Goal: Check status: Check status

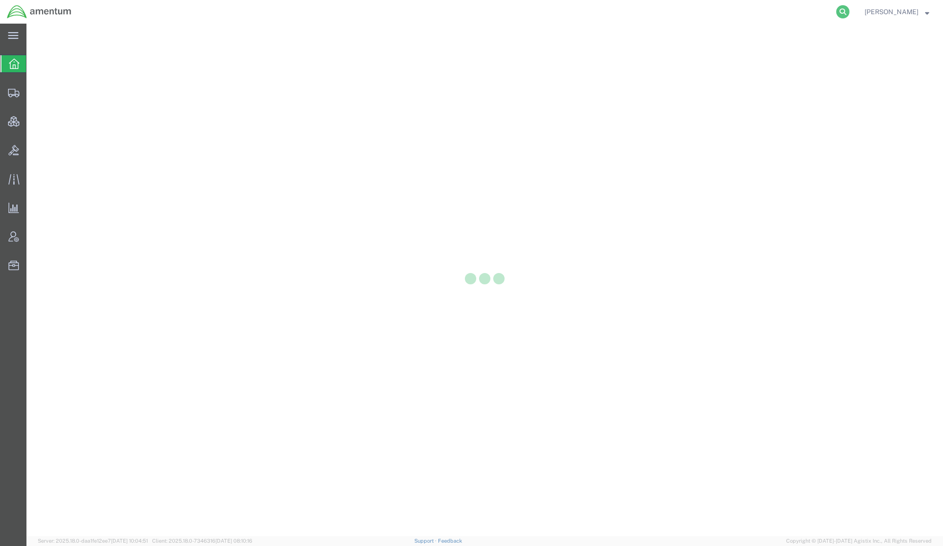
click at [843, 13] on icon at bounding box center [842, 11] width 13 height 13
click at [780, 17] on input "search" at bounding box center [692, 11] width 287 height 23
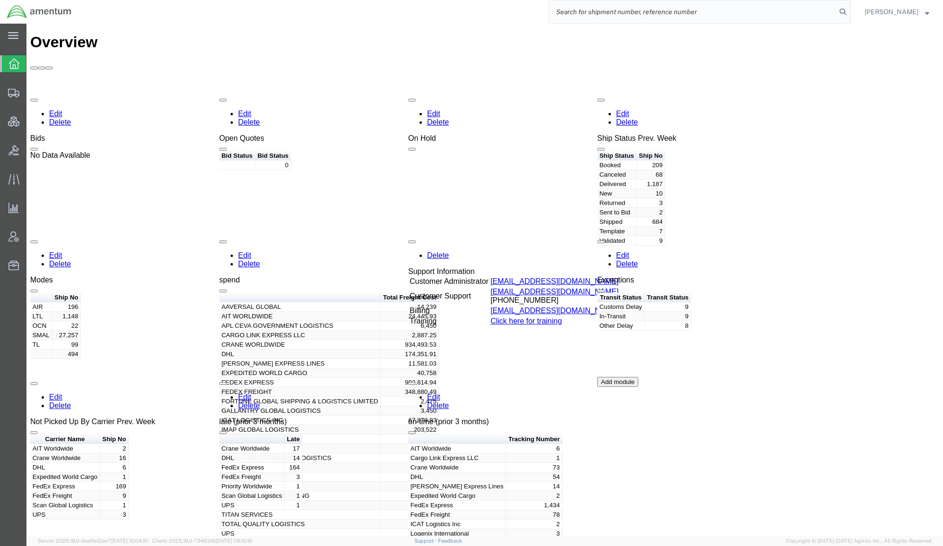
paste input "9894448642"
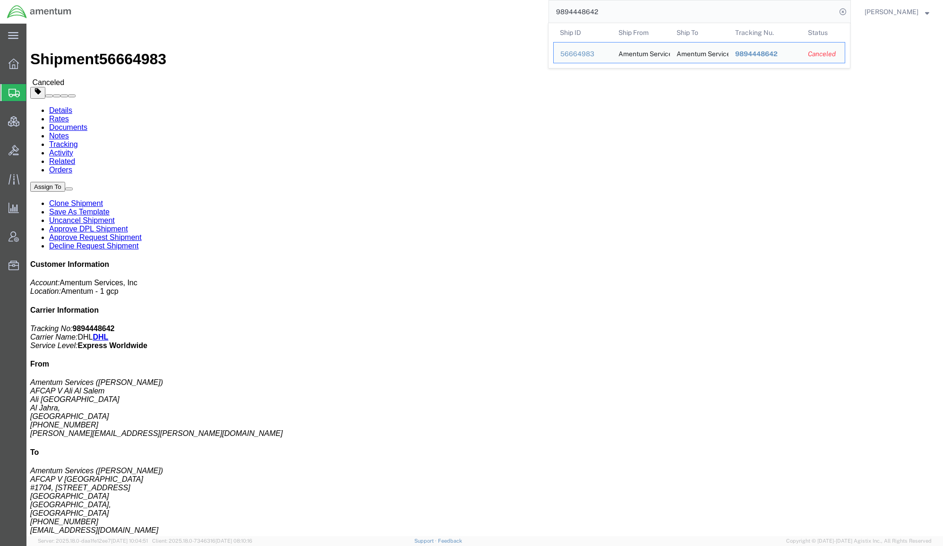
drag, startPoint x: 671, startPoint y: 105, endPoint x: 665, endPoint y: 102, distance: 6.2
click p "Shipment Id Number: D01J.J088.0011 Department: TO25 Organization: AFCAP V"
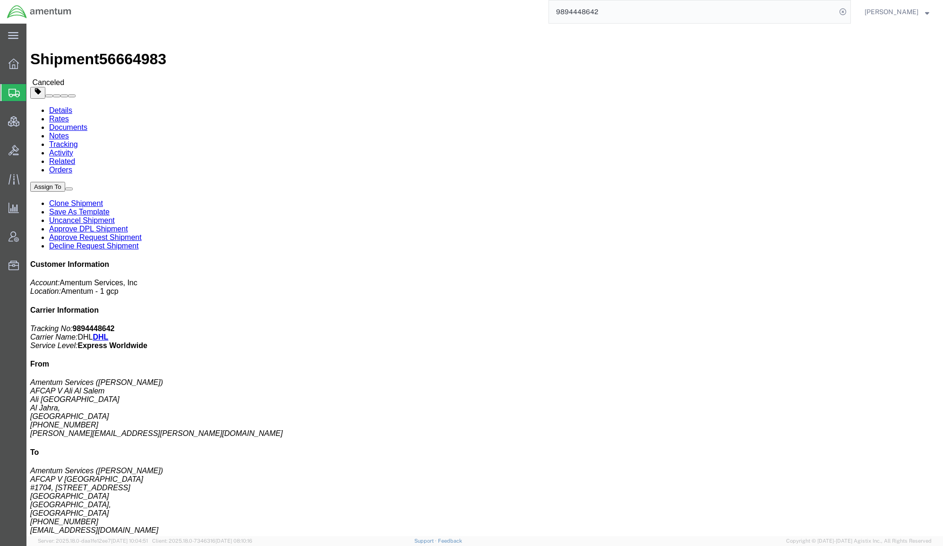
drag, startPoint x: 662, startPoint y: 104, endPoint x: 665, endPoint y: 100, distance: 5.1
click p "Shipment Id Number: D01J.J088.0011 Department: TO25 Organization: AFCAP V"
drag, startPoint x: 616, startPoint y: 105, endPoint x: 665, endPoint y: 100, distance: 48.9
click span "Shipment Id Number: D01J.J088.0011"
copy b "D01J.J088.0011"
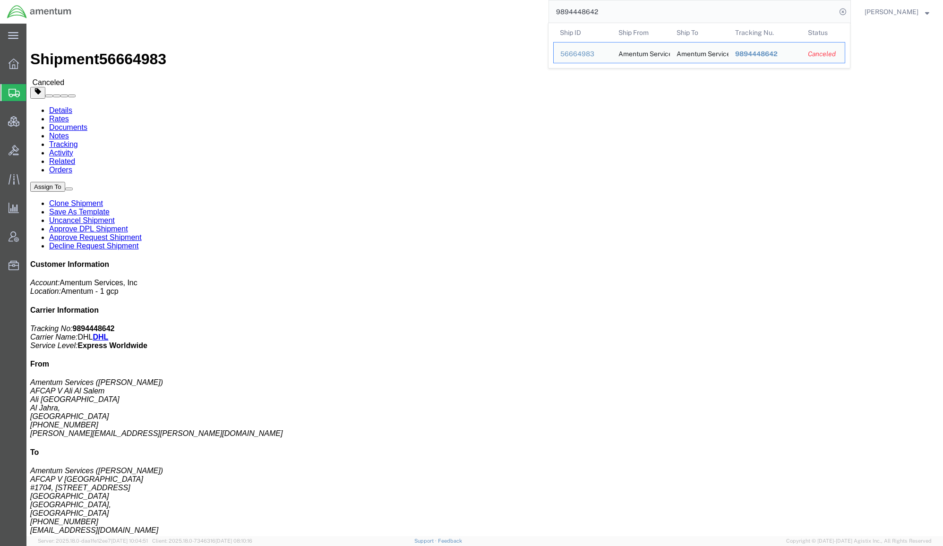
drag, startPoint x: 635, startPoint y: 17, endPoint x: 536, endPoint y: 14, distance: 99.7
click at [536, 14] on div "9894448642 Ship ID Ship From Ship To Tracking Nu. Status Ship ID 56664983 Ship …" at bounding box center [464, 12] width 772 height 24
paste input "search"
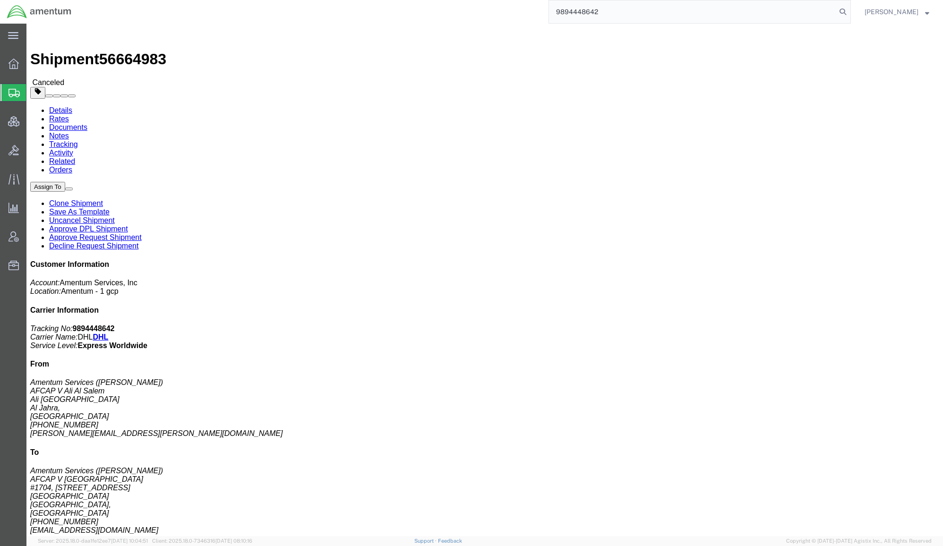
drag, startPoint x: 673, startPoint y: 98, endPoint x: 665, endPoint y: 100, distance: 7.8
click p "Shipment Id Number: D01J.J088.0011 Department: TO25 Organization: AFCAP V"
drag, startPoint x: 553, startPoint y: 100, endPoint x: 669, endPoint y: 100, distance: 115.2
click p "Shipment Id Number: D01J.J088.0011 Department: TO25 Organization: AFCAP V"
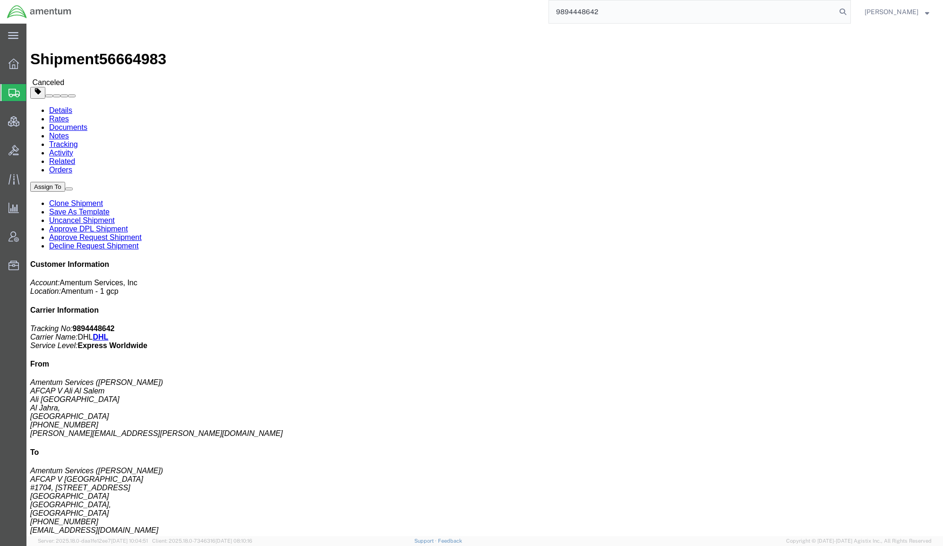
copy span "Shipment Id Number: D01J.J088.0011"
drag, startPoint x: 617, startPoint y: 9, endPoint x: 436, endPoint y: 4, distance: 180.5
click at [436, 4] on div "9894448642" at bounding box center [464, 12] width 772 height 24
paste input "Shipment Id Number:D01J.J088.0011"
drag, startPoint x: 620, startPoint y: 13, endPoint x: 321, endPoint y: -9, distance: 299.7
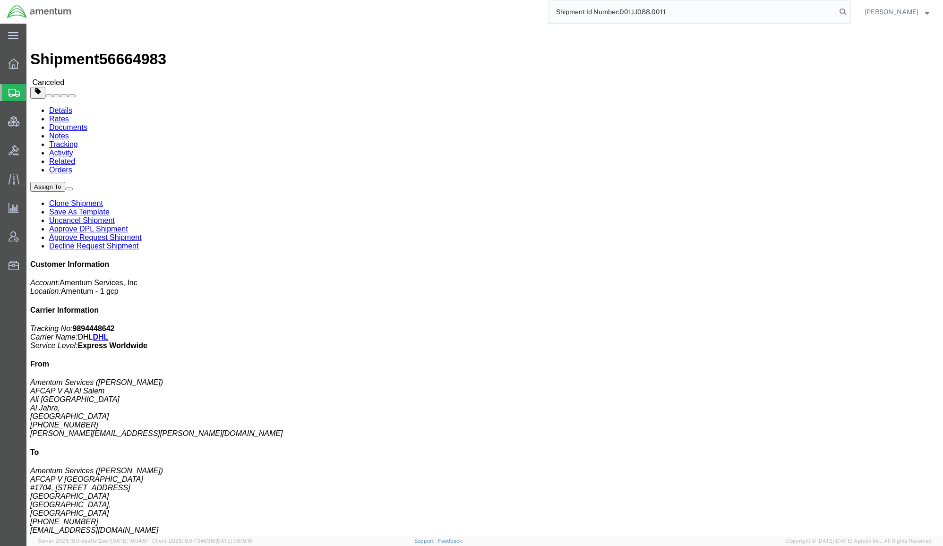
click at [321, 0] on html "main_menu Created with Sketch. Collapse Menu Overview Shipments Shipment Manage…" at bounding box center [471, 273] width 943 height 546
type input "D01J.J088.0011"
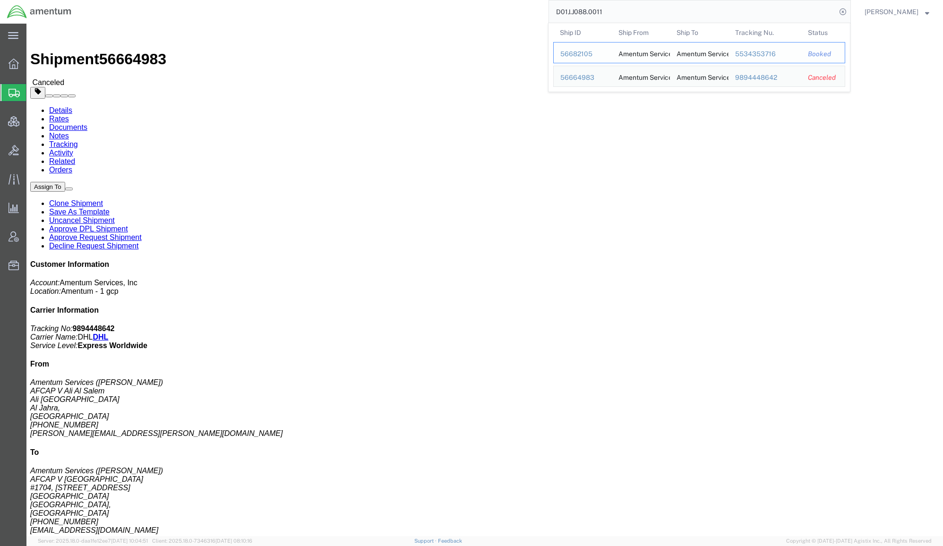
click at [564, 55] on div "56682105" at bounding box center [582, 54] width 45 height 10
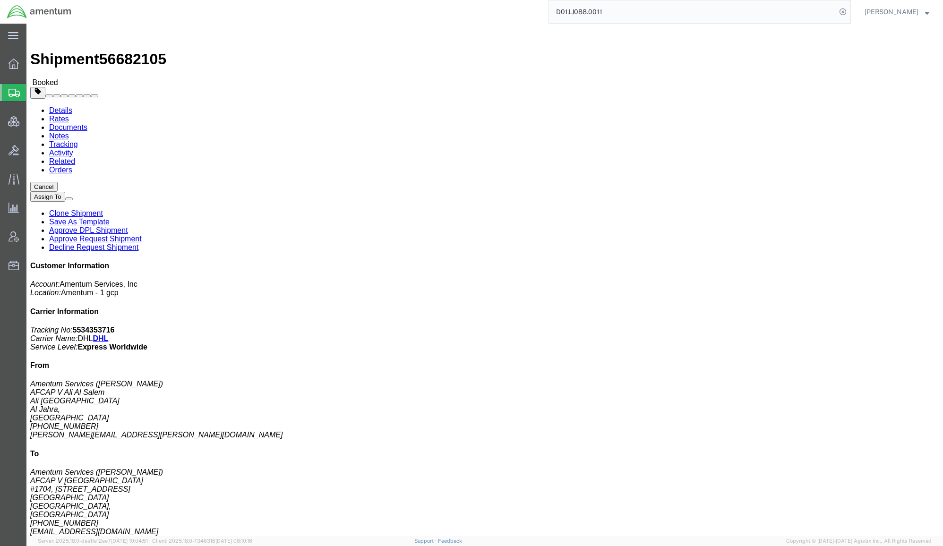
click div "# 1 1 Cardboard Box(es) Total weight: 9.00 LBS Dimensions: L 15.00 x W 10.00 x …"
drag, startPoint x: 821, startPoint y: 119, endPoint x: 778, endPoint y: 124, distance: 42.8
click p "Tracking No: 5534353716 Carrier Name: DHL DHL Service Level: Express Worldwide"
drag, startPoint x: 778, startPoint y: 124, endPoint x: 784, endPoint y: 123, distance: 5.8
copy b "5534353716"
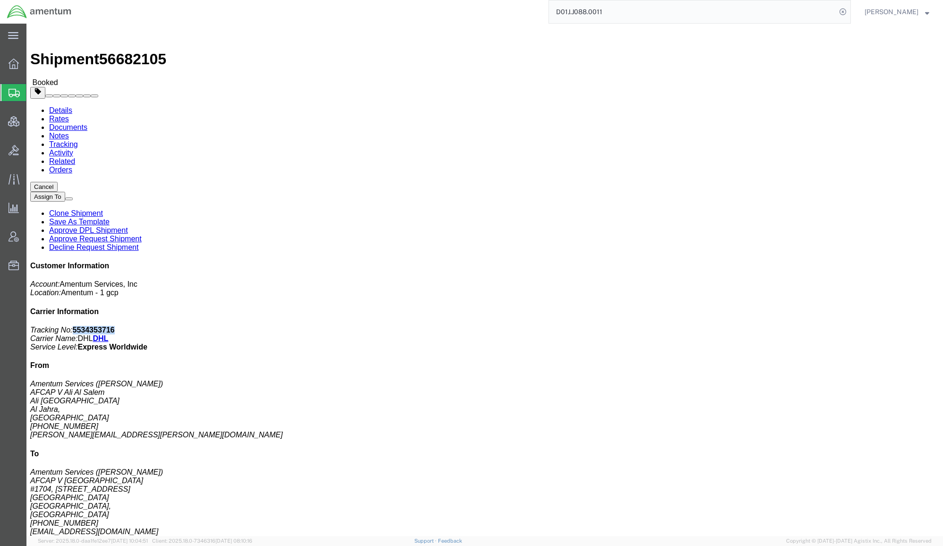
click link "Documents"
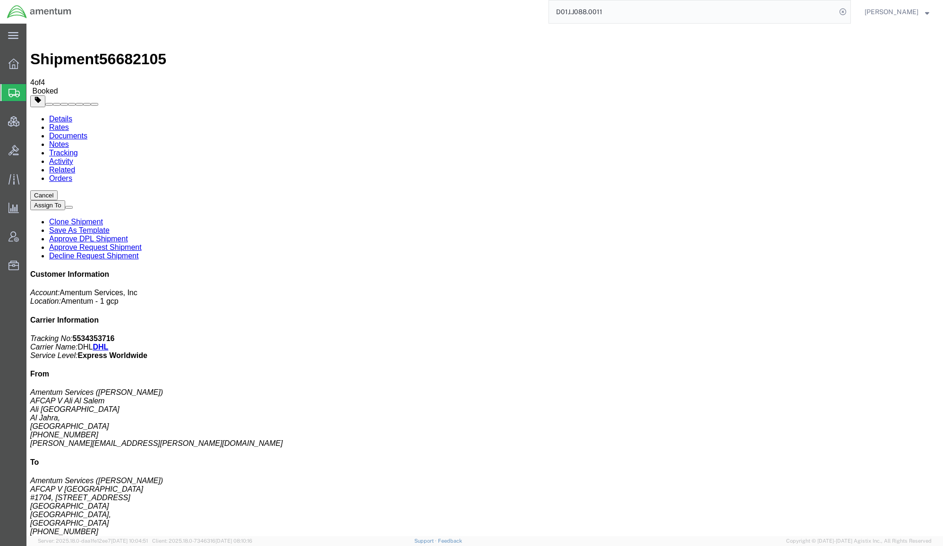
select select "3"
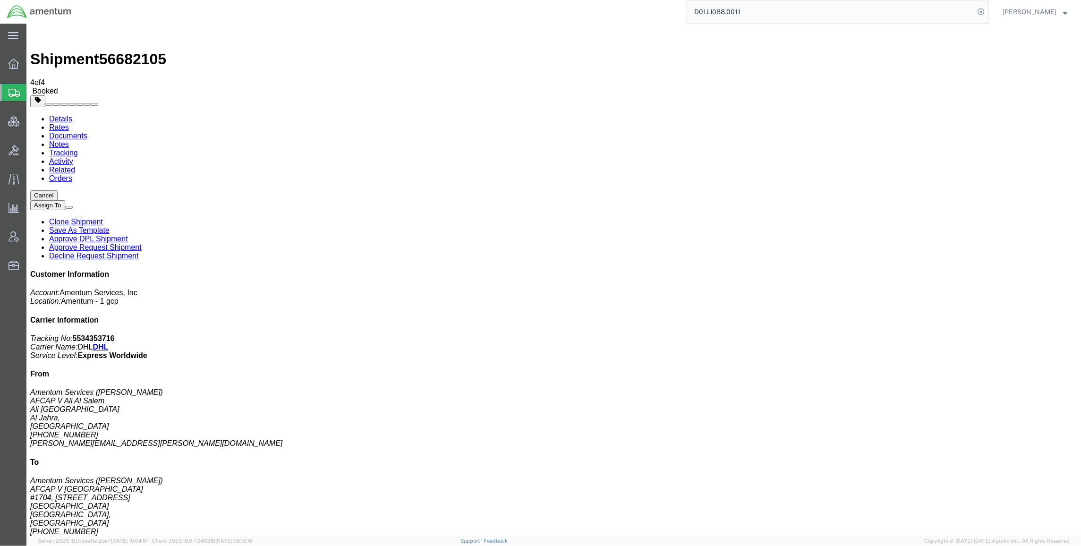
drag, startPoint x: 323, startPoint y: 120, endPoint x: 278, endPoint y: 119, distance: 45.3
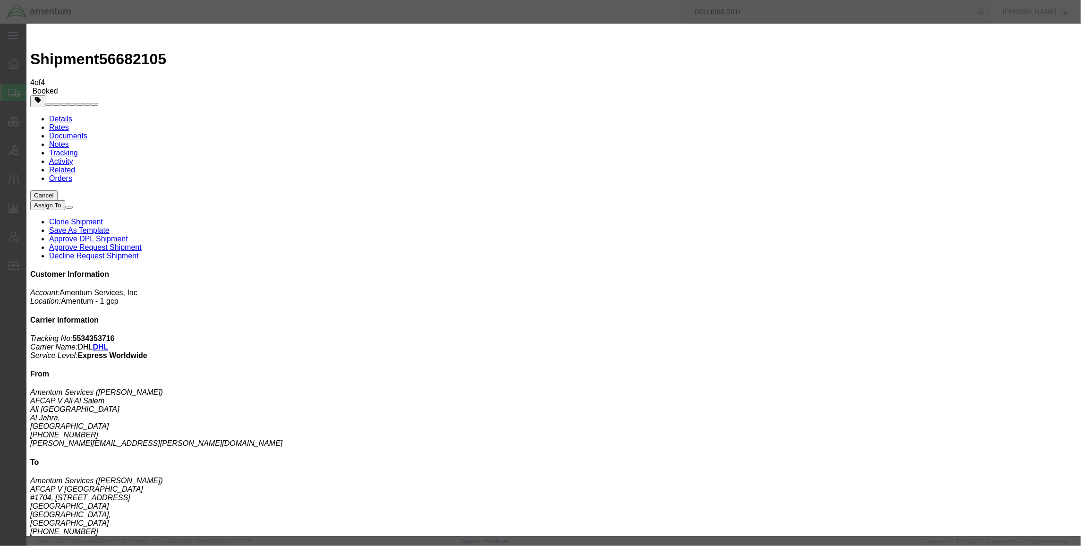
drag, startPoint x: 618, startPoint y: 116, endPoint x: 455, endPoint y: 117, distance: 163.4
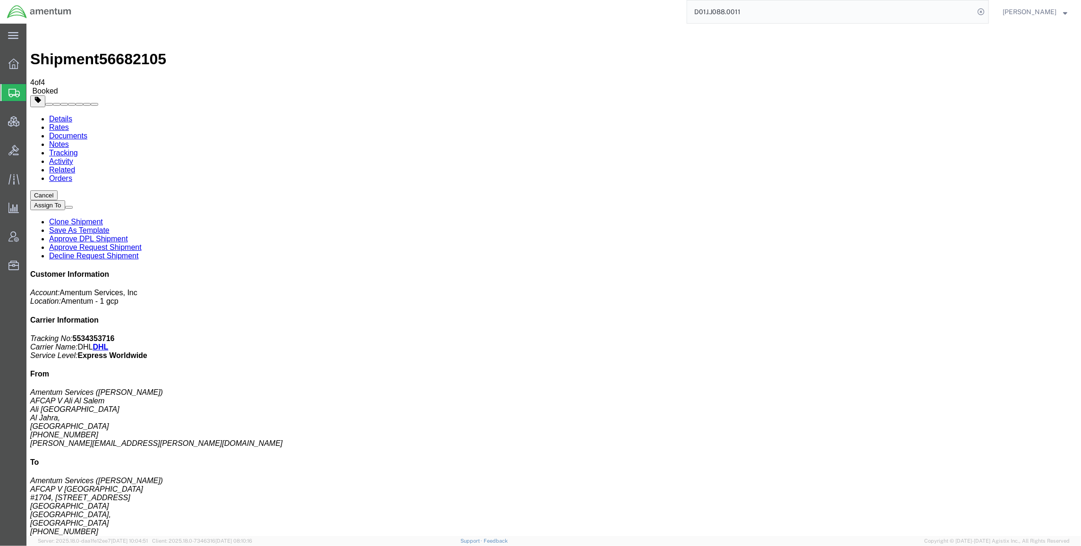
drag, startPoint x: 321, startPoint y: 121, endPoint x: 278, endPoint y: 124, distance: 43.5
click at [57, 190] on button "Cancel" at bounding box center [43, 195] width 27 height 10
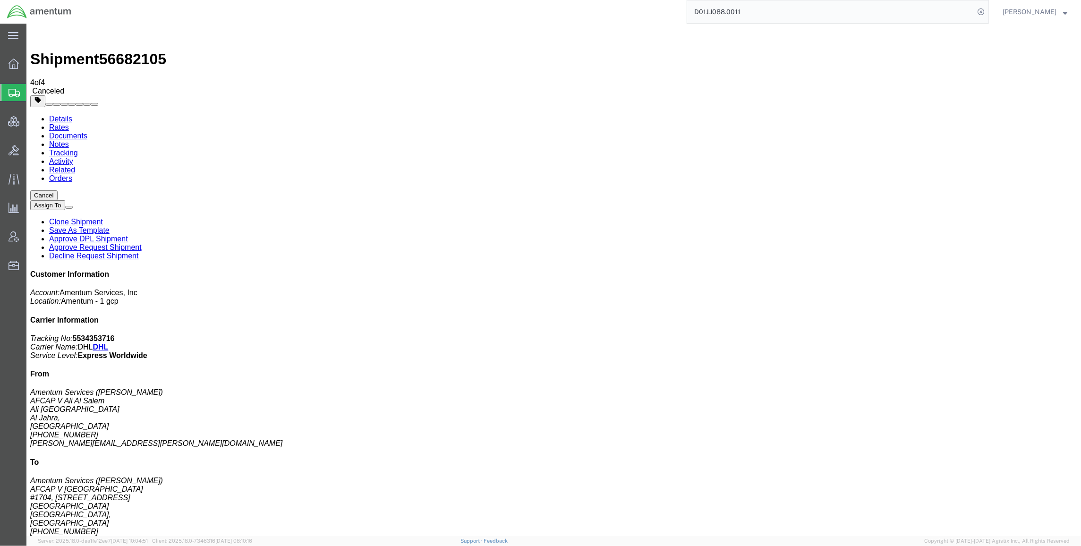
click link "Clone Shipment"
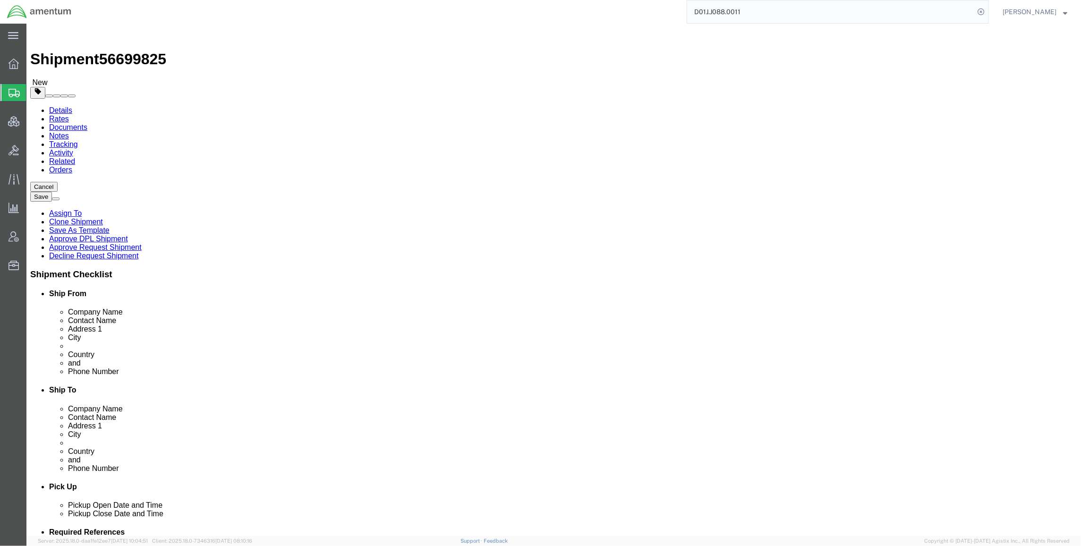
select select
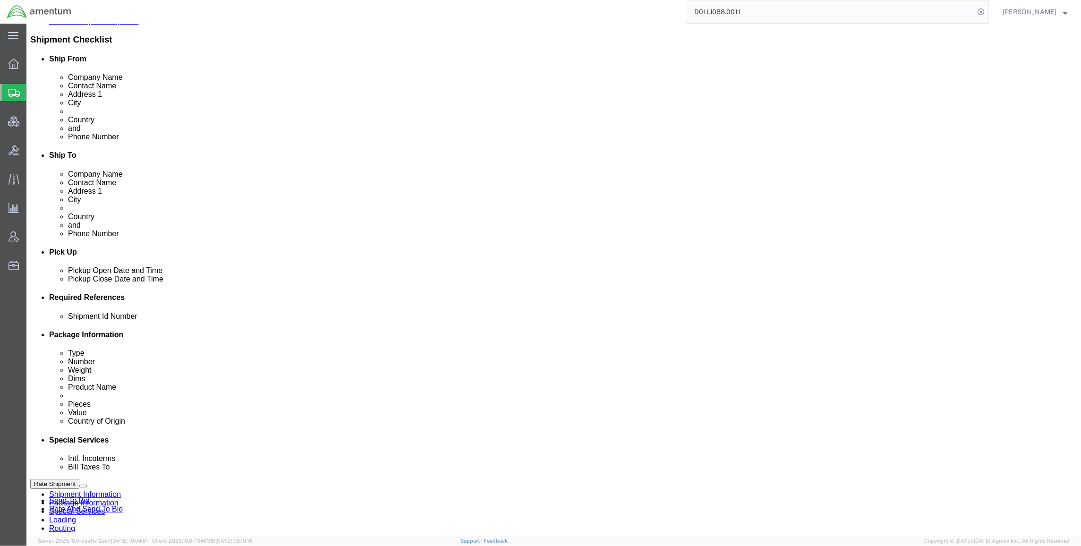
scroll to position [252, 0]
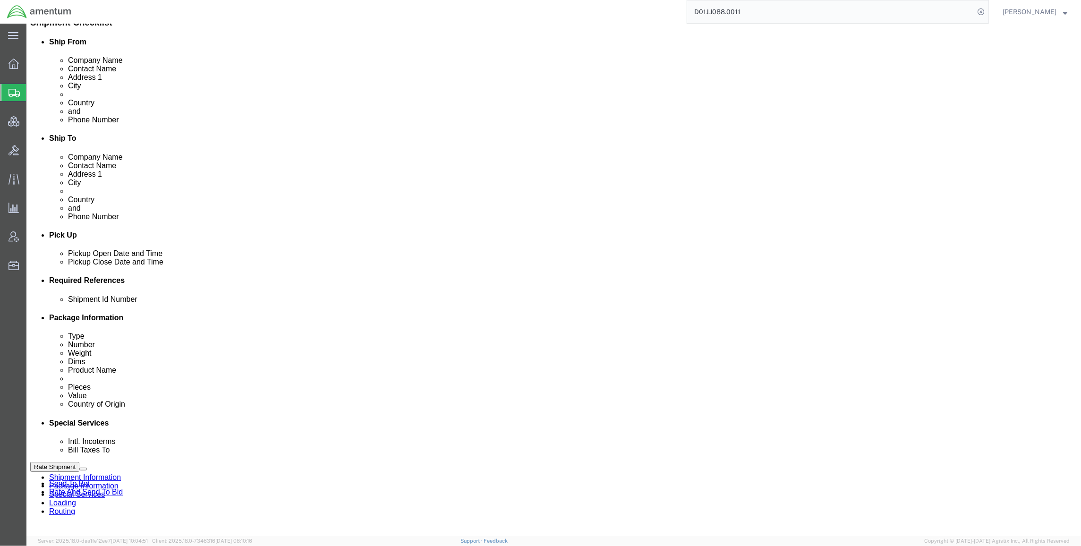
click div "[DATE] 9:00 AM"
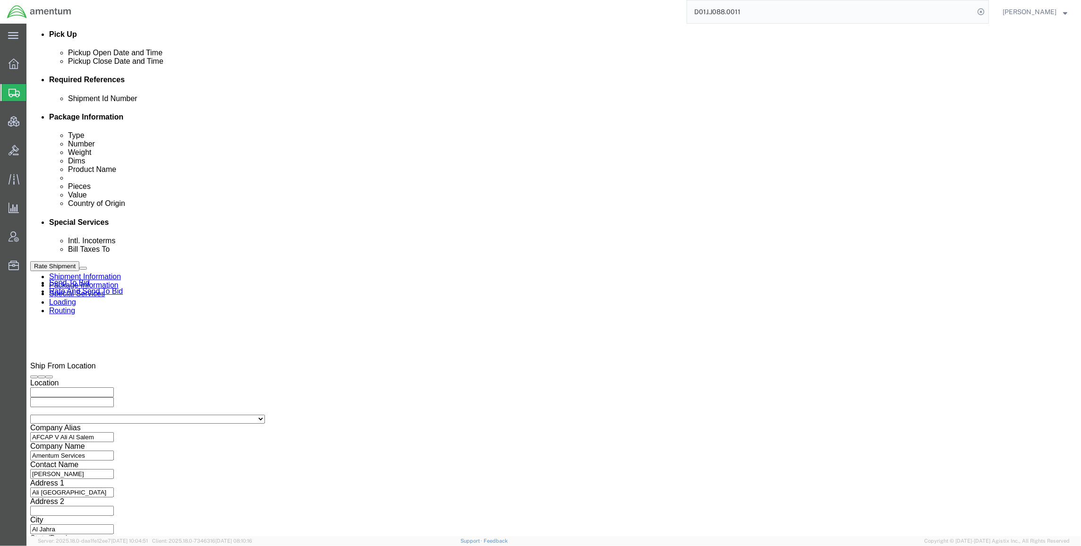
drag, startPoint x: 237, startPoint y: 317, endPoint x: 281, endPoint y: 229, distance: 98.4
click div "Shipping Mode (Optional) Add another leg"
click div "[DATE] 9:00 AM"
click button "Apply"
click div "[DATE] 10:00 AM"
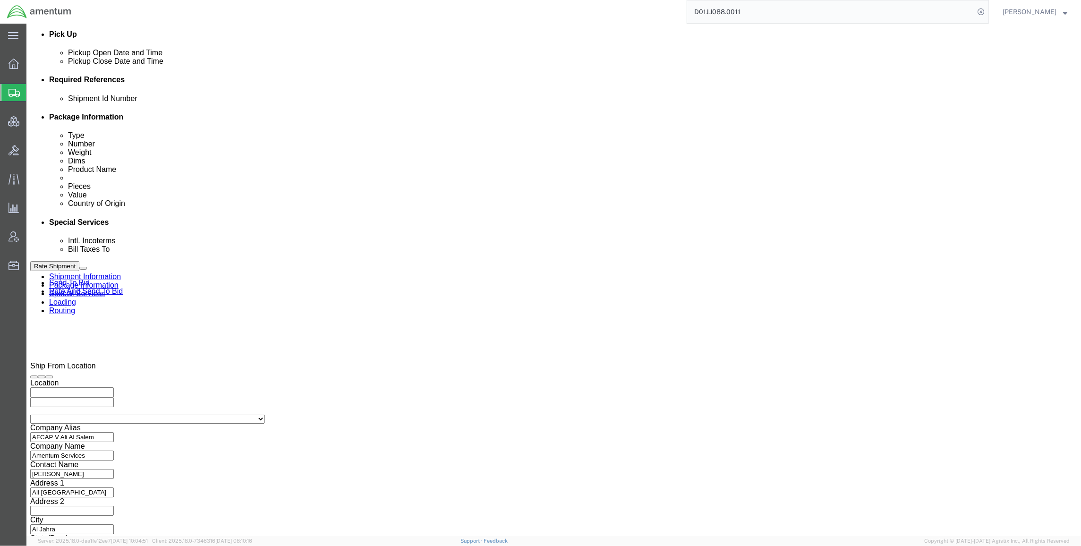
type input "4:00 PM"
click button "Apply"
click icon
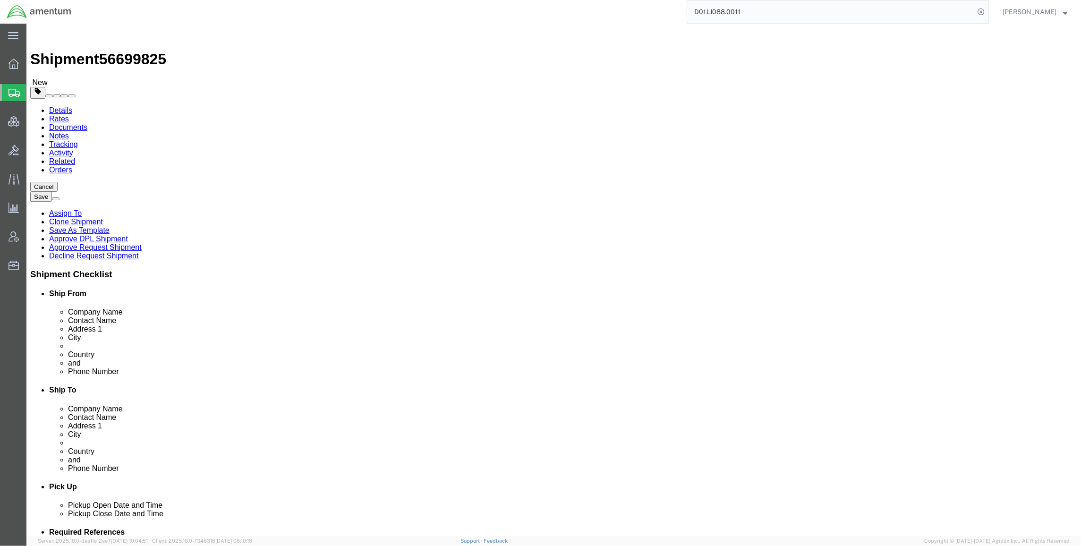
click dd "1.00 Each"
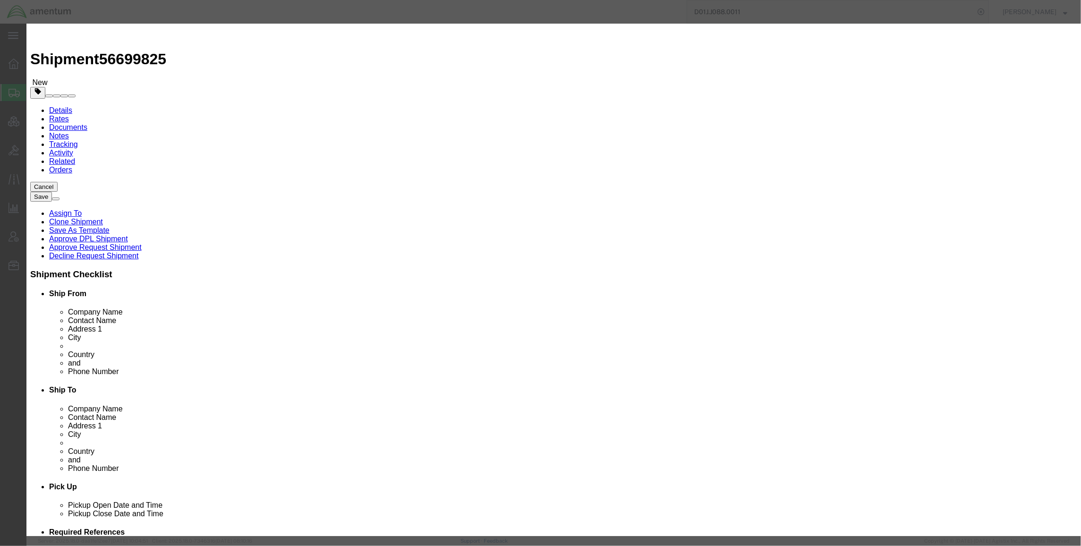
checkbox input "true"
click icon
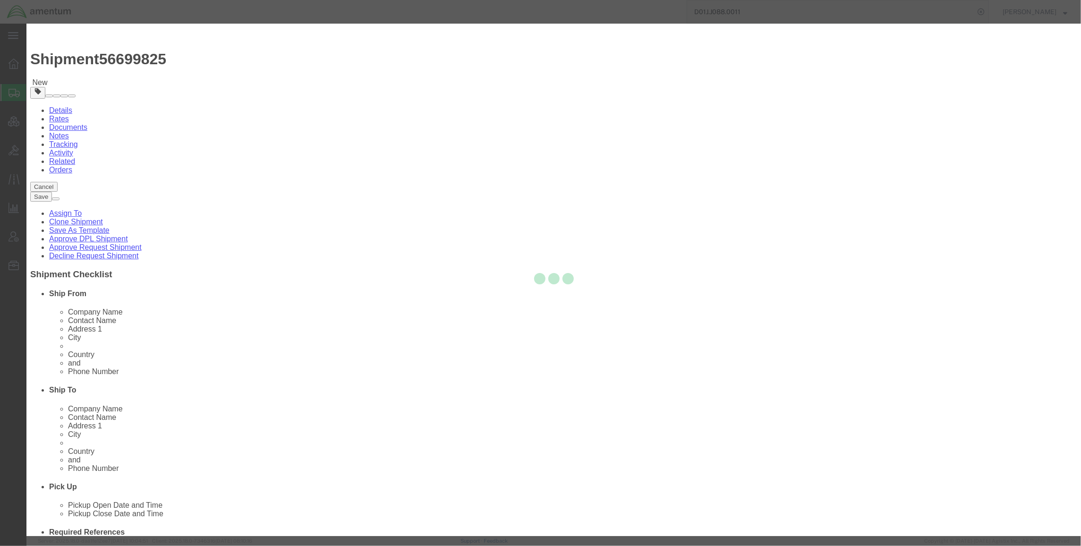
scroll to position [50, 0]
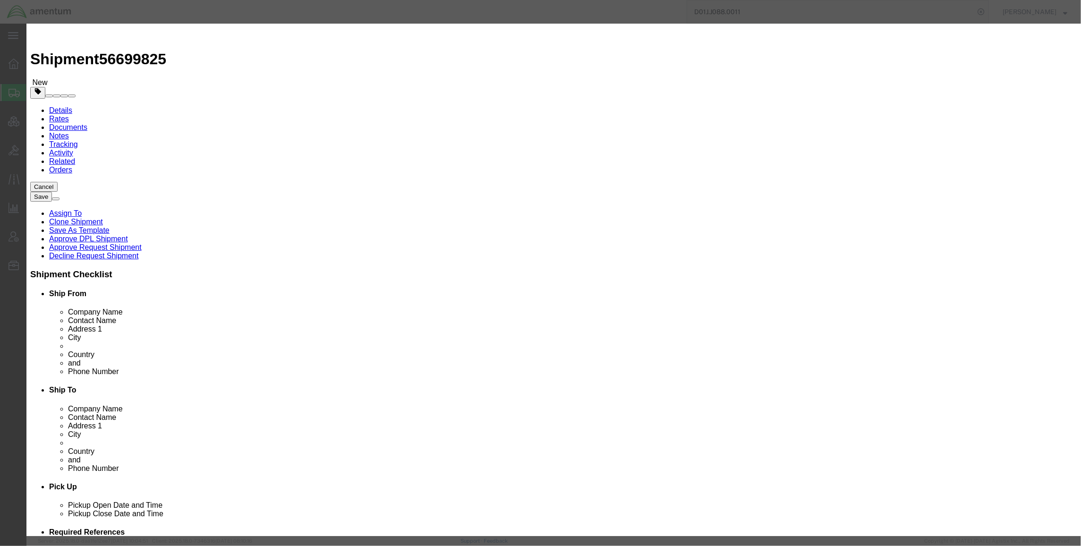
click input "checkbox"
checkbox input "true"
click input "Ion Contained in Equipment (UN3481, PI967)"
checkbox input "true"
click button "Save & Close"
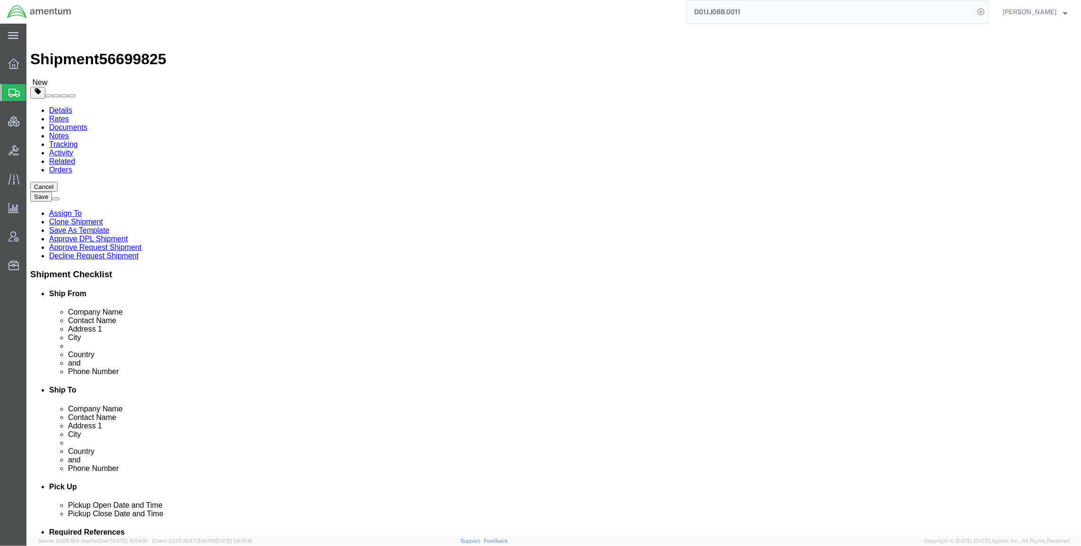
click dd "300.00 USD"
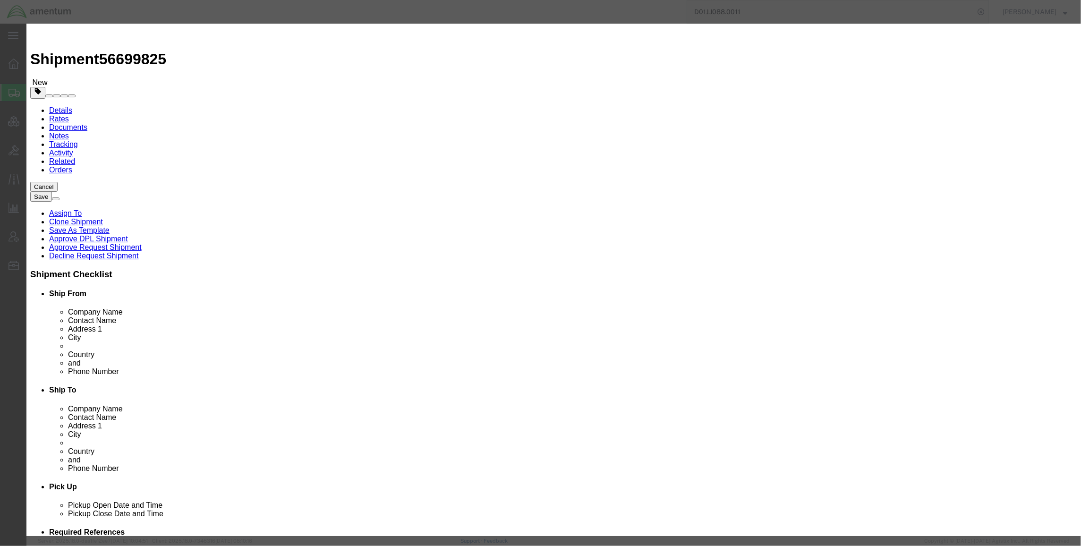
checkbox input "true"
click button
click button "Save & Close"
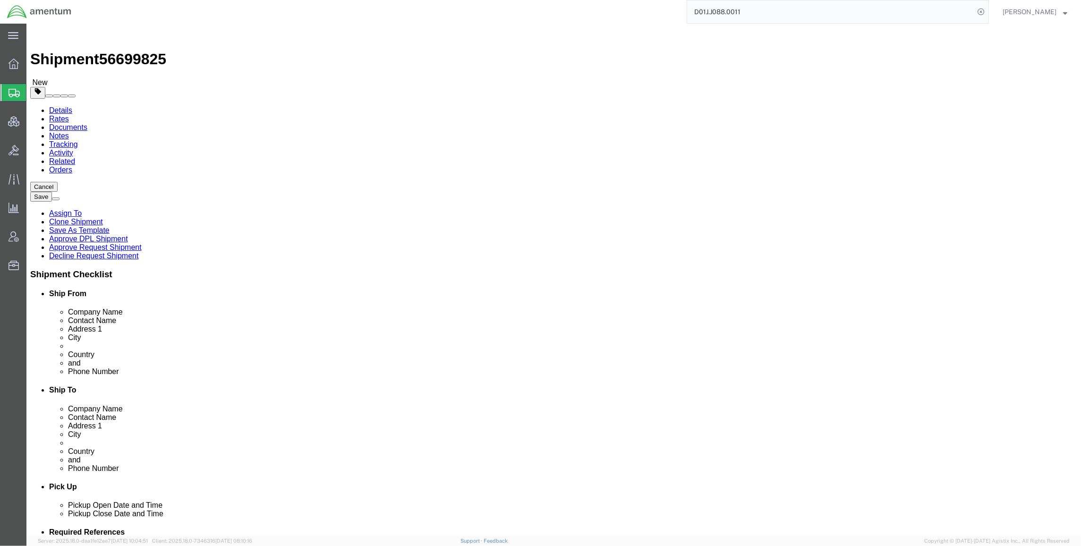
click div "Shipment Information Package Information Special Services Loading Routing"
click link "Special Services"
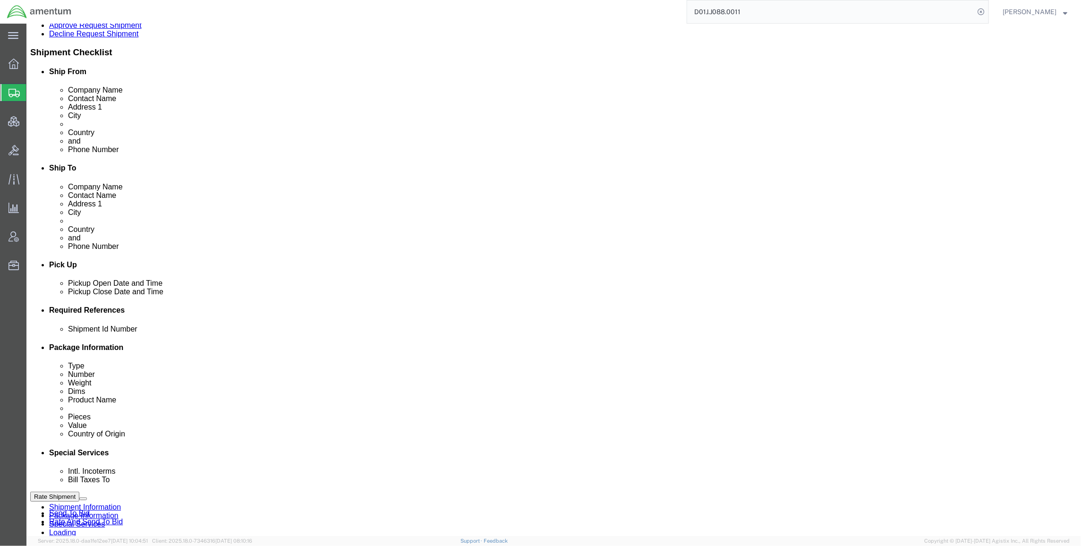
scroll to position [252, 0]
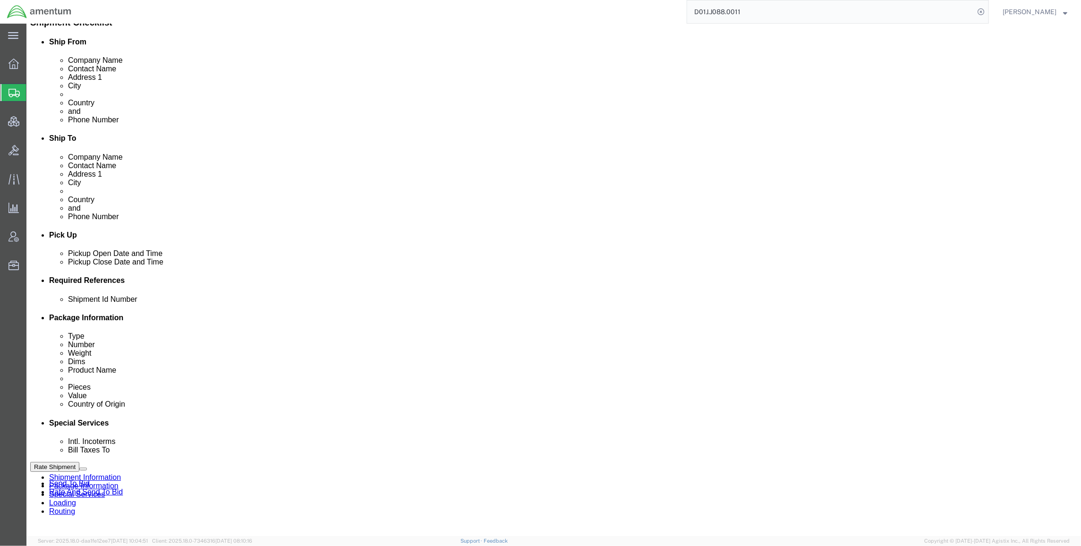
click select "Select Recipient Account Sender/Shipper Third Party Account"
select select "SHIP"
click select "Select Recipient Account Sender/Shipper Third Party Account"
select select "SHIP"
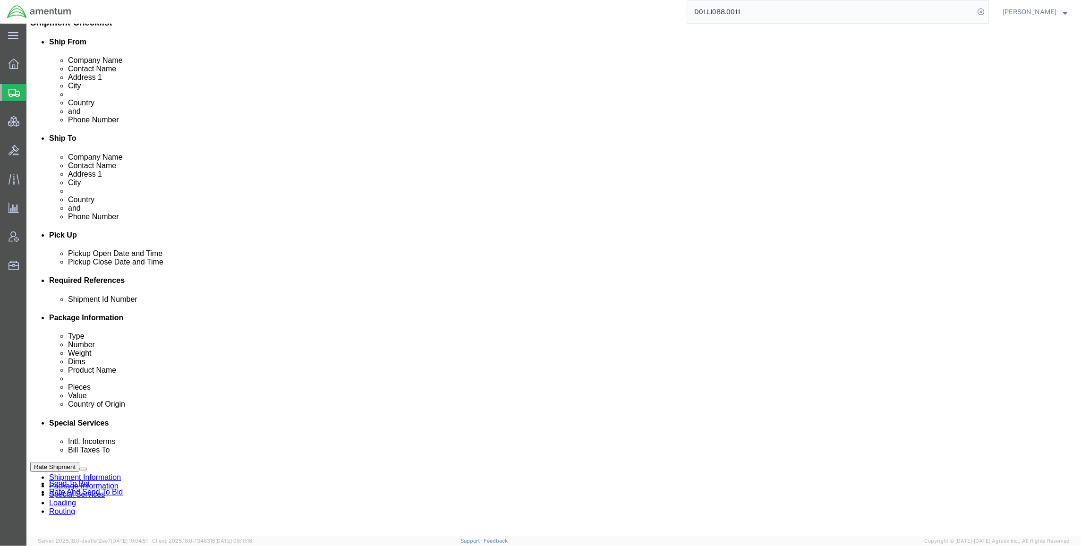
click select "Select Recipient Account Sender/Shipper Third Party Account"
click select "Select Gift Personal Effects Repair/Warranty Return Sample Sold Temporary/Not S…"
select select "RETURN"
click select "Select Gift Personal Effects Repair/Warranty Return Sample Sold Temporary/Not S…"
click div "Cancel Save Assign To Clone Shipment Save As Template Approve DPL Shipment Appr…"
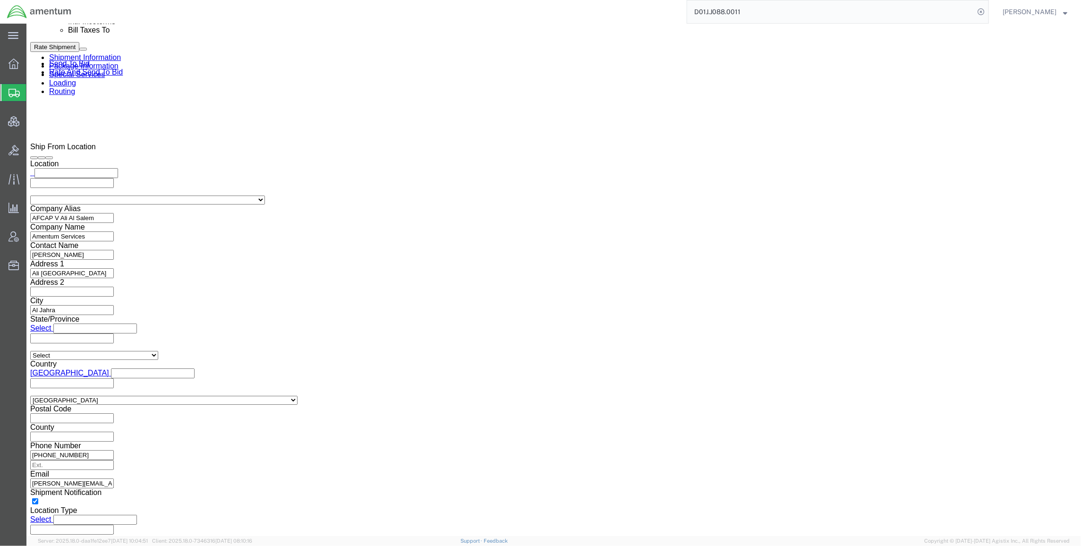
scroll to position [420, 0]
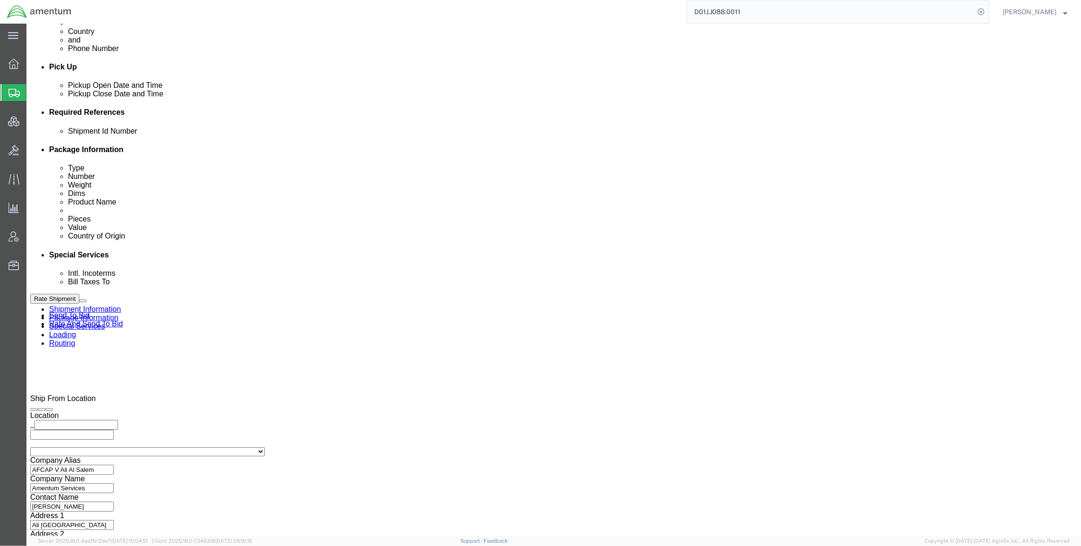
click select "Select Carriage Insurance Paid Carriage Paid To Cost and Freight Cost Insurance…"
select select "DDP"
click select "Select Carriage Insurance Paid Carriage Paid To Cost and Freight Cost Insurance…"
click button "Rate Shipment"
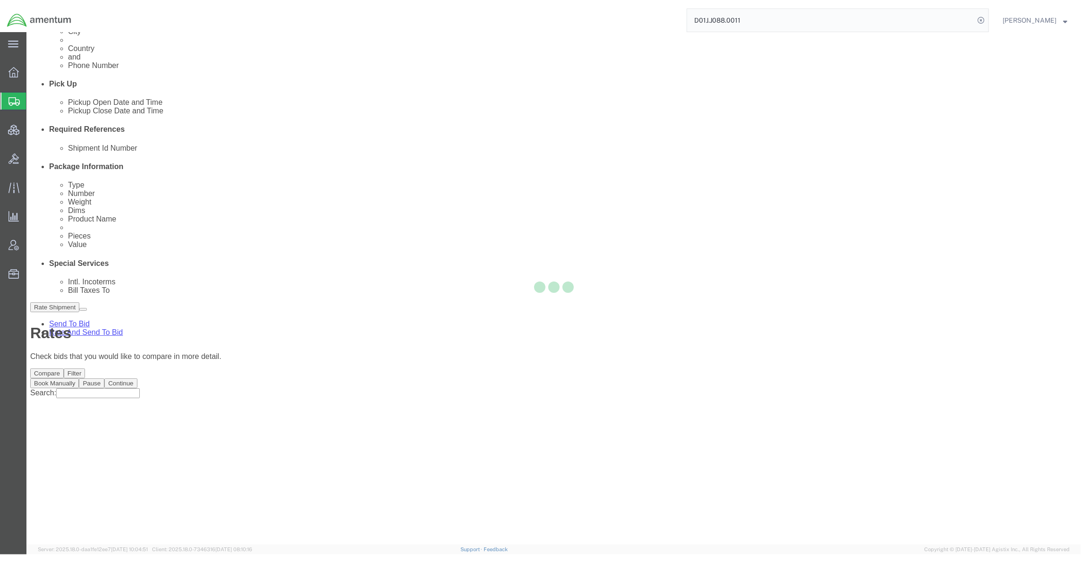
scroll to position [0, 0]
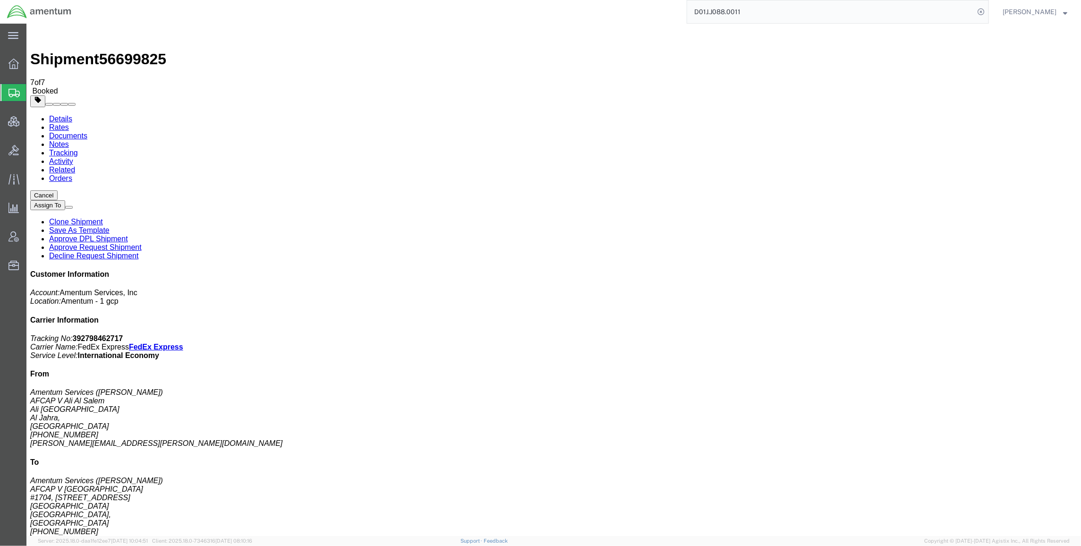
checkbox input "true"
drag, startPoint x: 369, startPoint y: 207, endPoint x: 326, endPoint y: 207, distance: 42.5
copy td "392798462717"
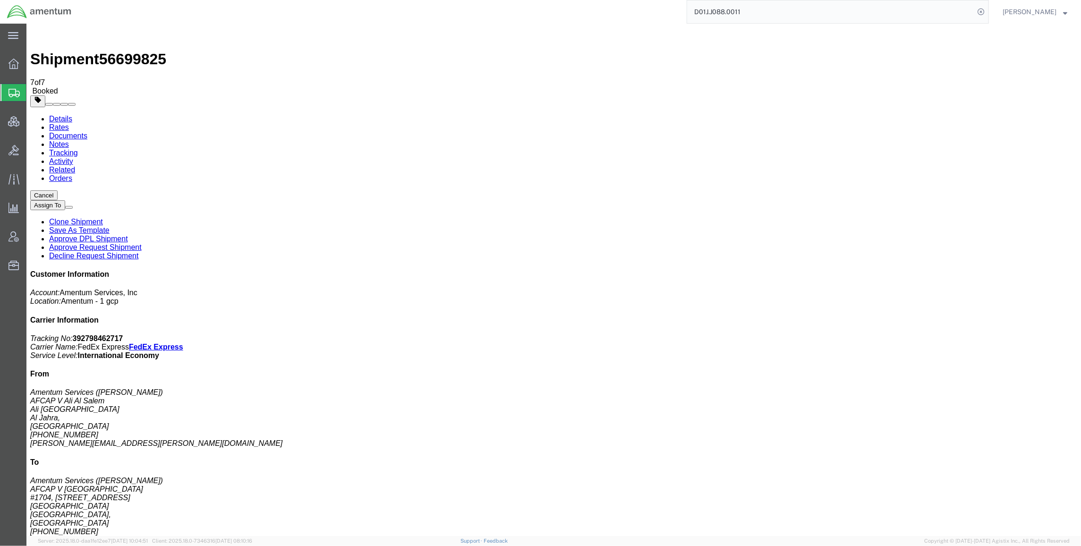
drag, startPoint x: 372, startPoint y: 226, endPoint x: 327, endPoint y: 227, distance: 45.4
copy td "392798465083"
click at [53, 115] on link "Details" at bounding box center [60, 119] width 23 height 8
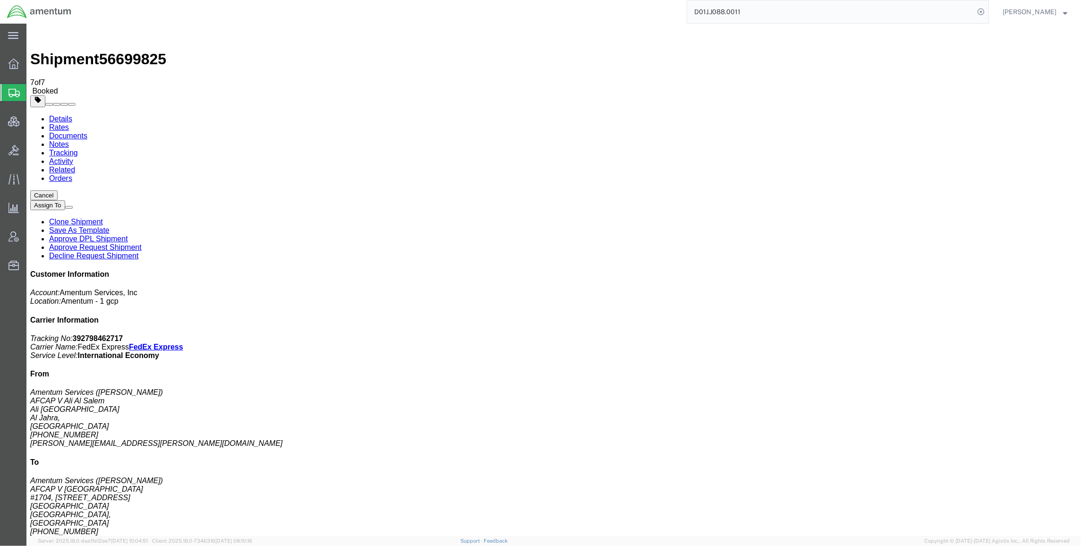
click p "Country of Origin: [GEOGRAPHIC_DATA]"
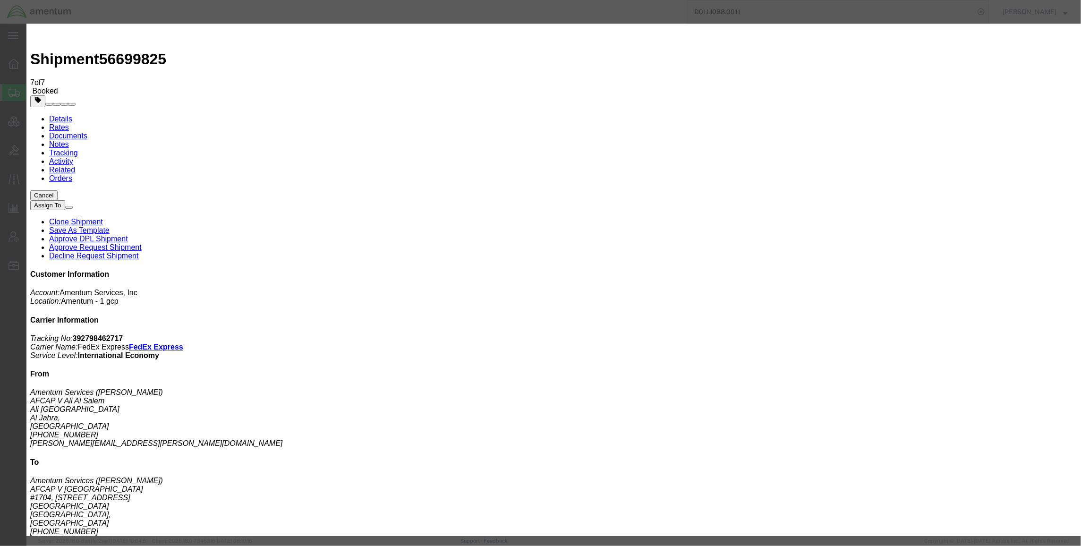
click span "button"
checkbox input "true"
drag, startPoint x: 405, startPoint y: 154, endPoint x: 339, endPoint y: 147, distance: 66.4
click div "Transport Notes Lithium ion batteries in compliance with Section II of PI967"
click button "Close"
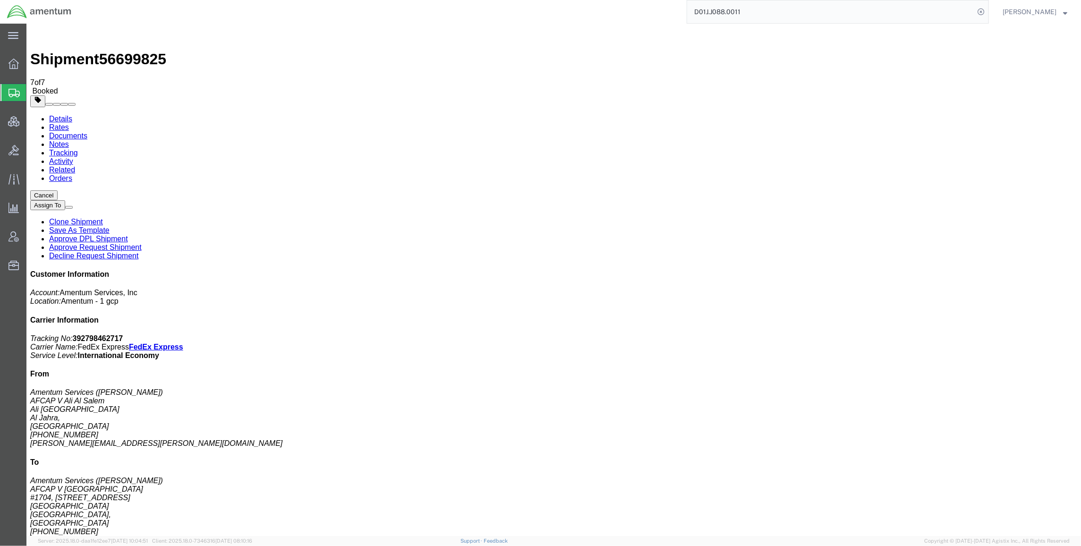
click link "Rates"
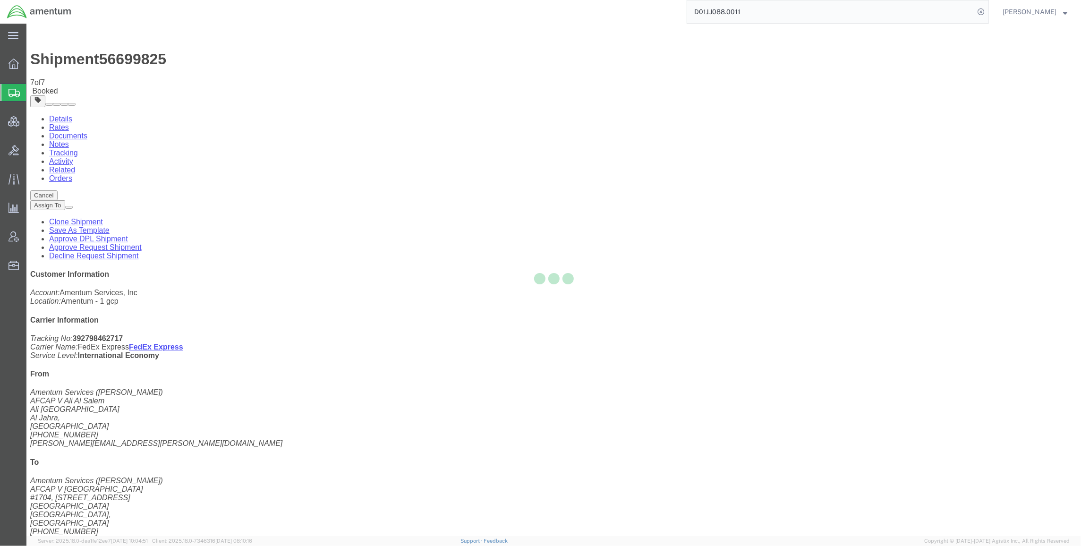
click at [128, 61] on div at bounding box center [553, 280] width 1055 height 512
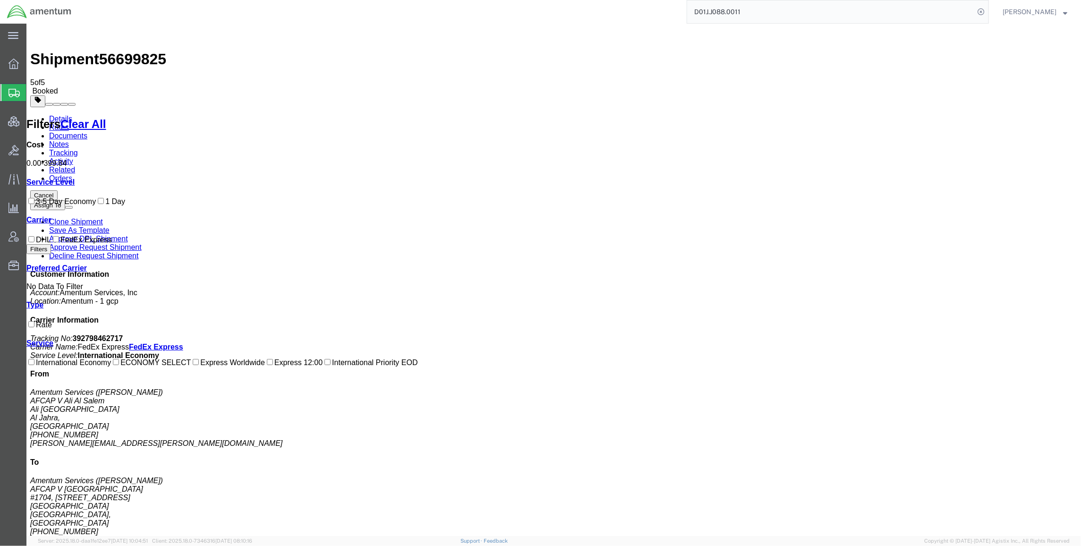
click at [87, 132] on link "Documents" at bounding box center [68, 136] width 38 height 8
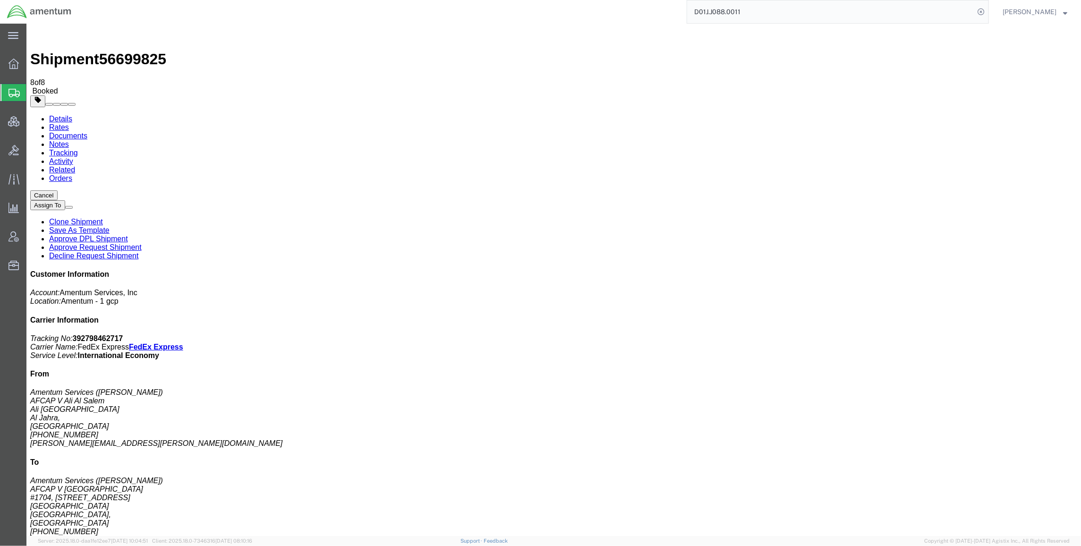
drag, startPoint x: 780, startPoint y: 373, endPoint x: 739, endPoint y: 366, distance: 41.5
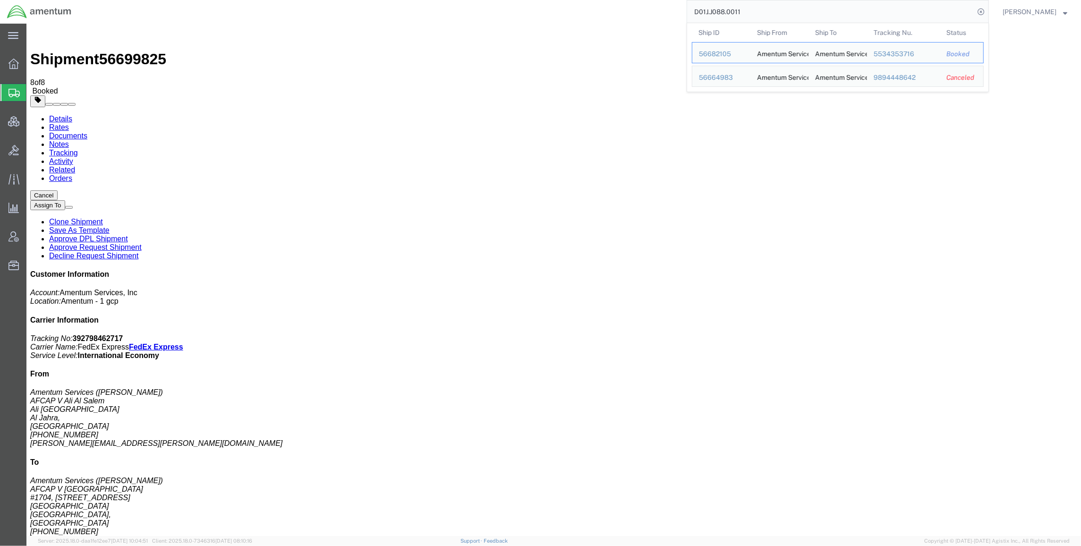
drag, startPoint x: 767, startPoint y: 7, endPoint x: 575, endPoint y: -1, distance: 192.9
click at [575, 0] on html "main_menu Created with Sketch. Collapse Menu Overview Shipments Shipment Manage…" at bounding box center [540, 273] width 1081 height 546
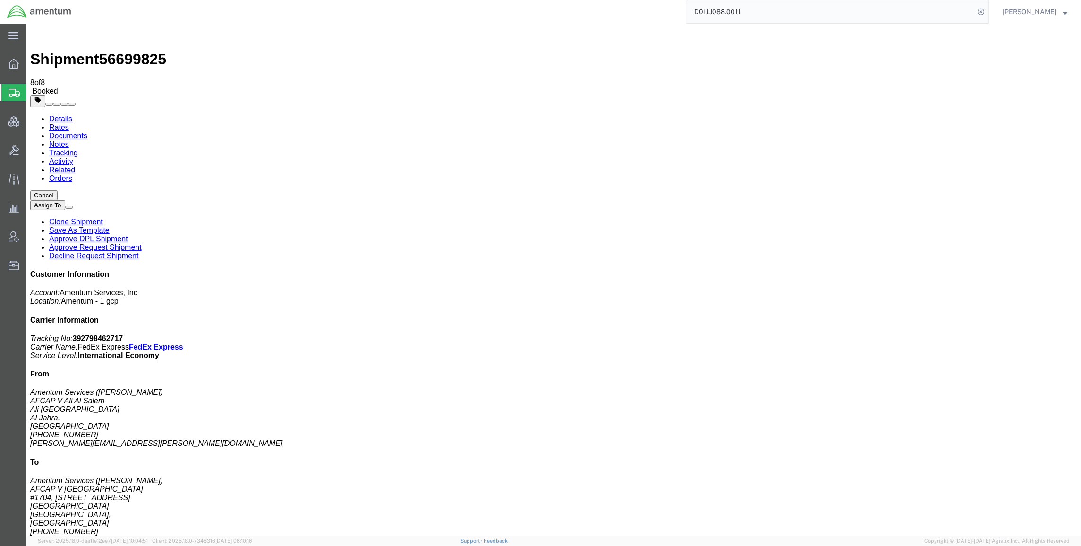
paste input "392170175580"
type input "392170175580"
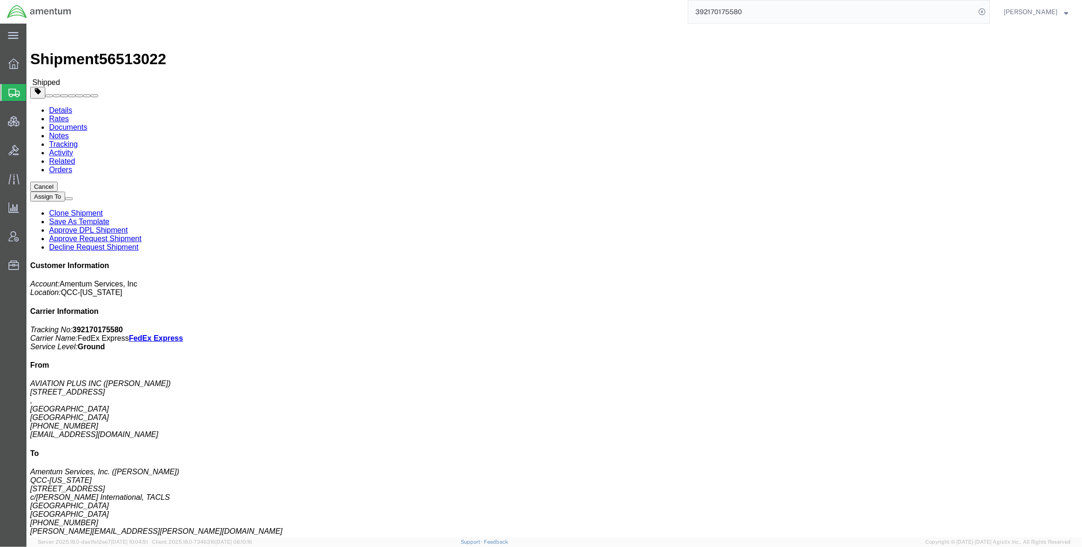
click link "Tracking"
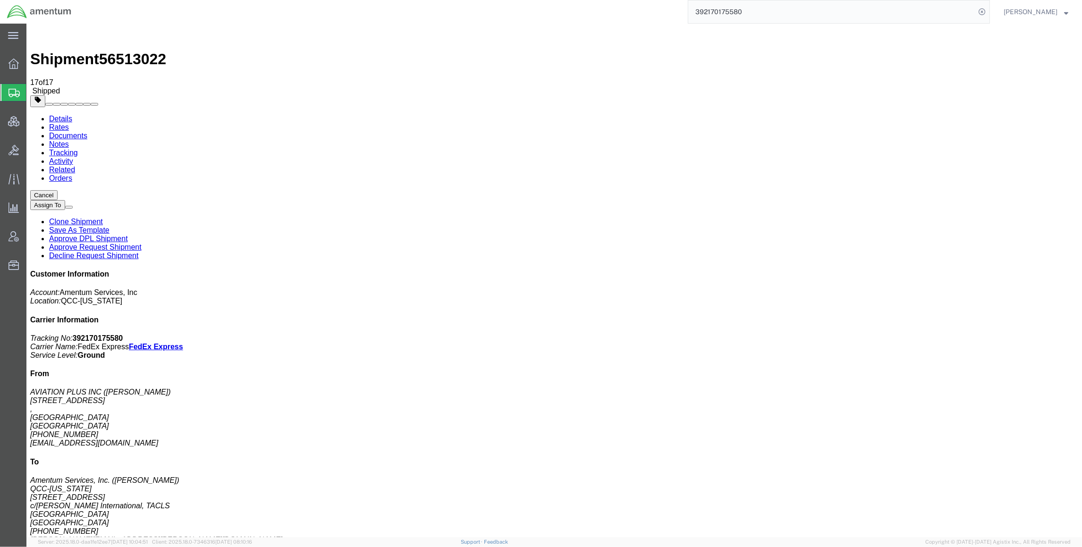
click at [72, 115] on link "Details" at bounding box center [60, 119] width 23 height 8
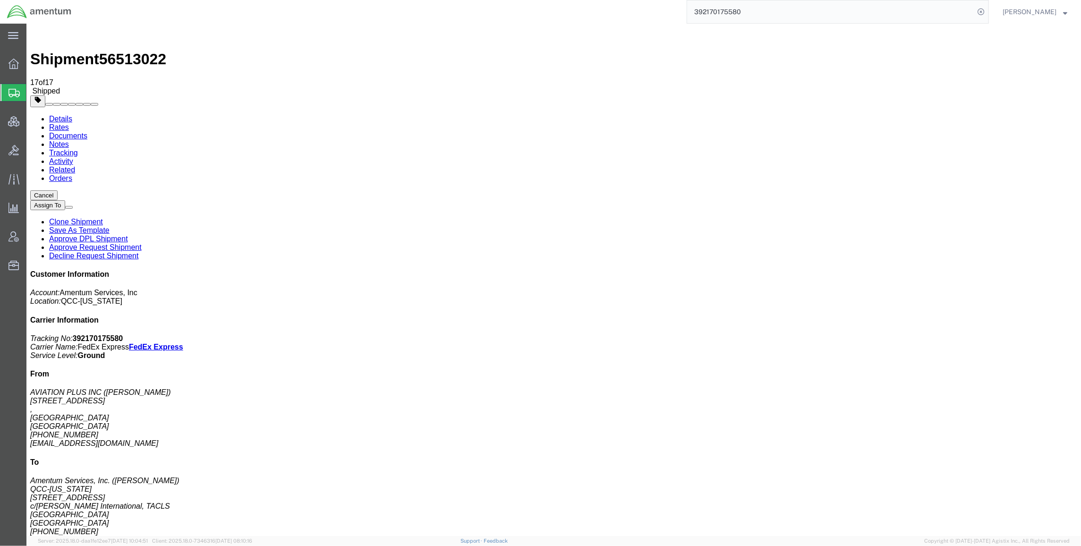
click link "Documents"
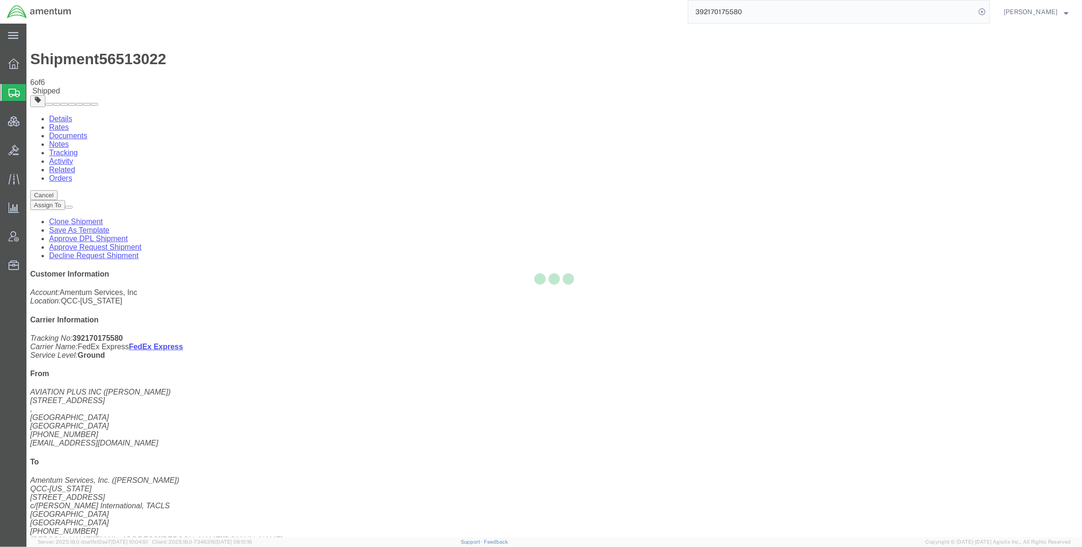
click at [942, 145] on div at bounding box center [554, 281] width 1056 height 514
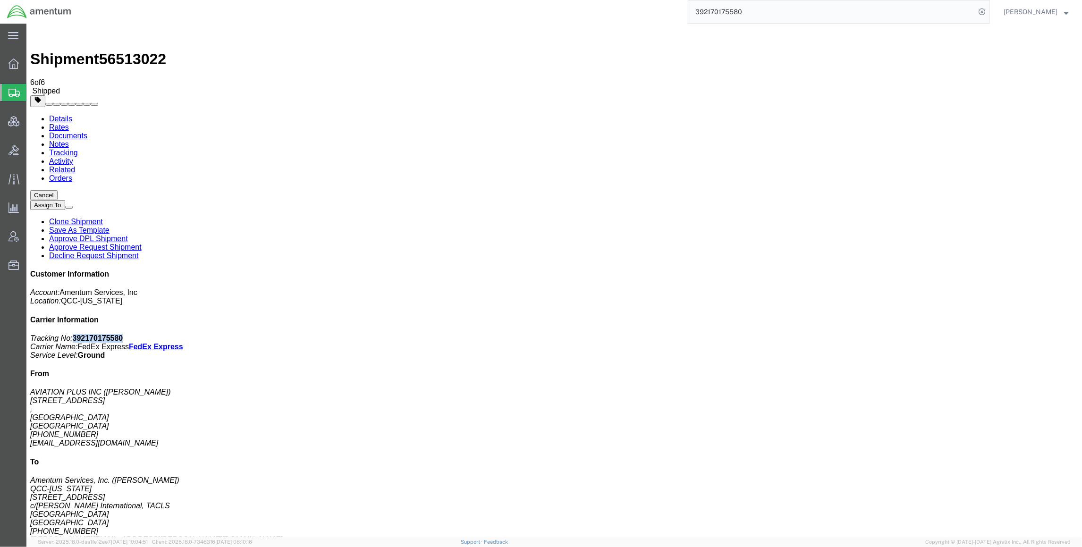
drag, startPoint x: 1026, startPoint y: 169, endPoint x: 952, endPoint y: 148, distance: 77.3
click at [942, 334] on p "Tracking No: 392170175580 Carrier Name: FedEx Express FedEx Express Service Lev…" at bounding box center [554, 347] width 1048 height 26
copy b "392170175580"
click at [63, 115] on link "Details" at bounding box center [60, 119] width 23 height 8
drag, startPoint x: 65, startPoint y: 30, endPoint x: 71, endPoint y: 30, distance: 6.2
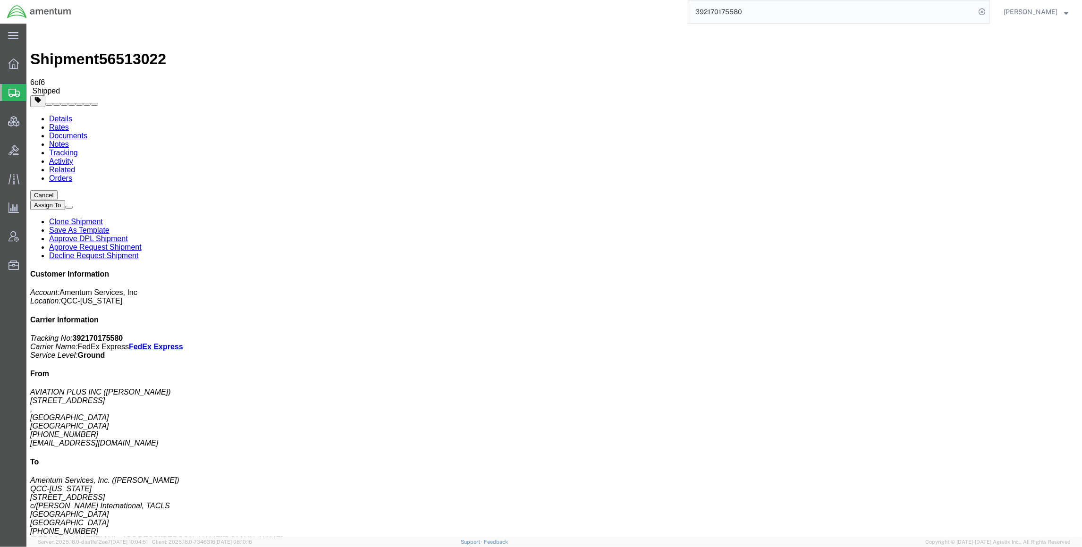
click link "Rates"
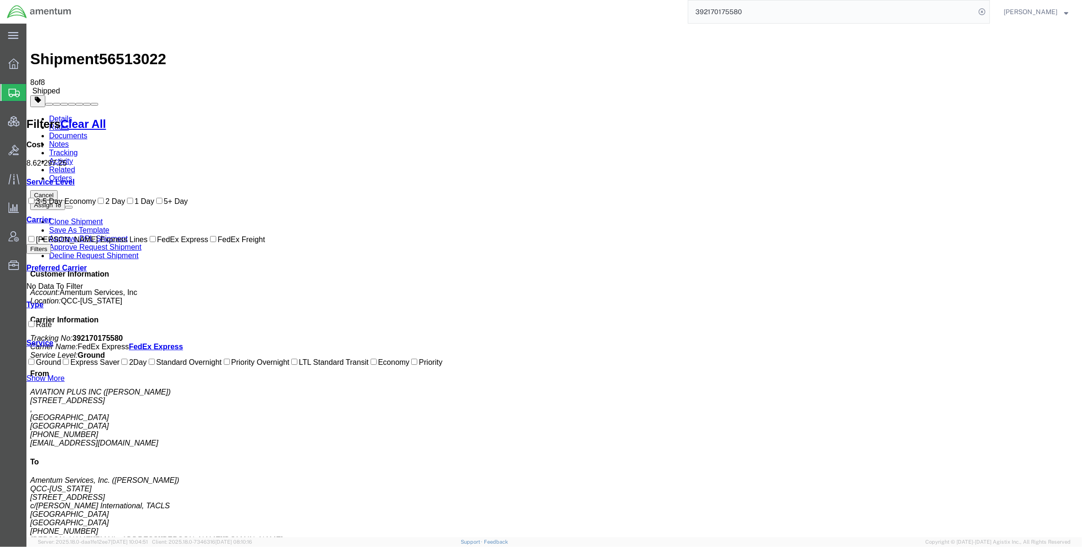
click at [68, 115] on link "Details" at bounding box center [60, 119] width 23 height 8
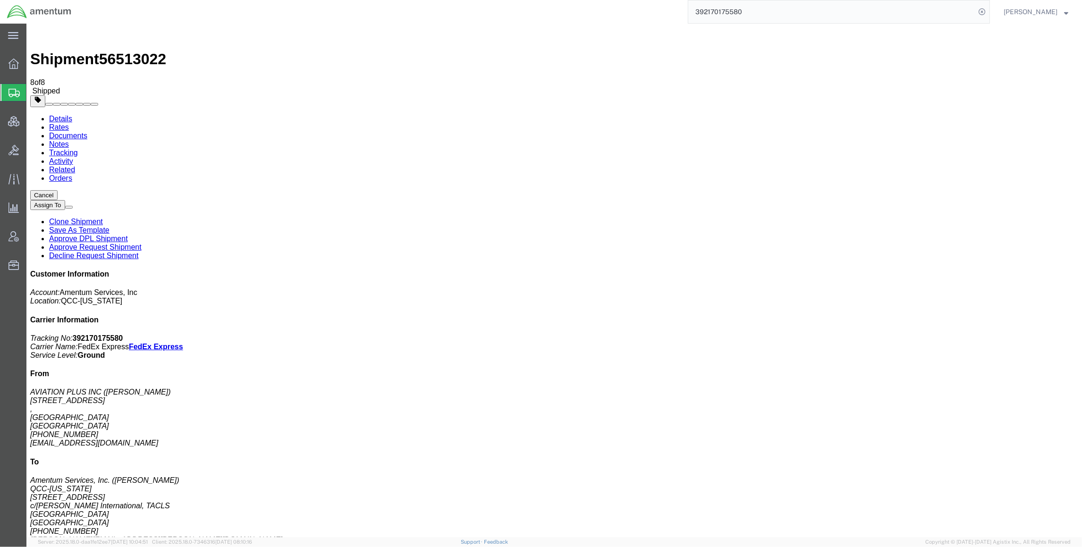
click span "button"
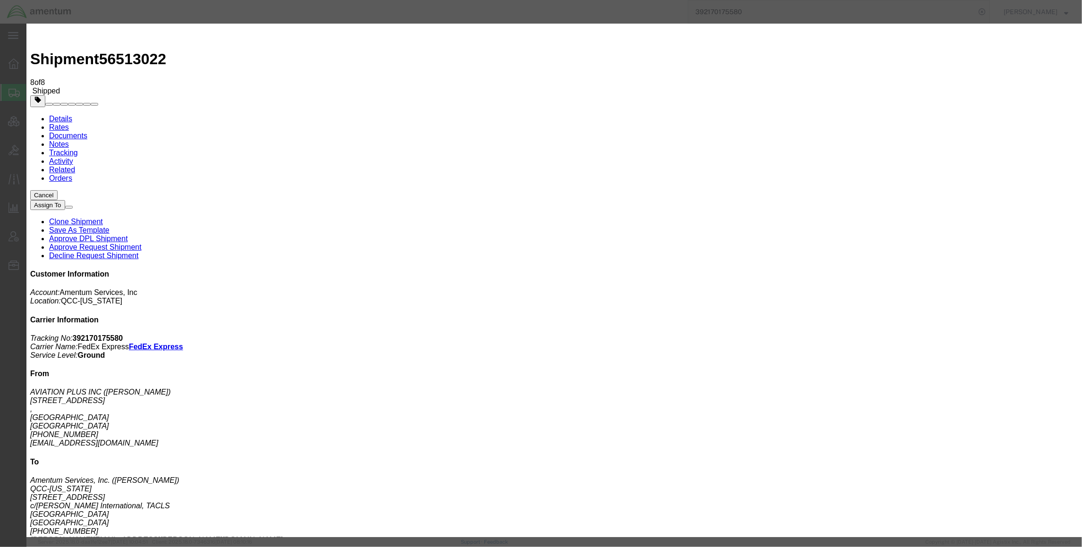
click button "Add another reference"
click select "Select Account Type Activity ID Airline Appointment Number ASN Batch Request # …"
select select "PURCHORD"
click select "Select Account Type Activity ID Airline Appointment Number ASN Batch Request # …"
click input "text"
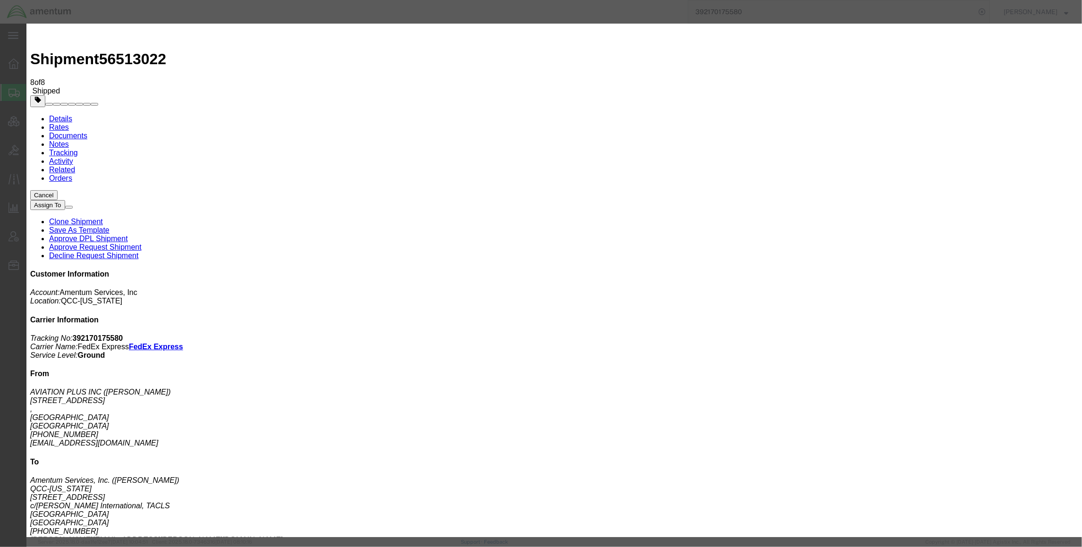
paste input "TACLS84877"
type input "TACLS84877"
click button "Save"
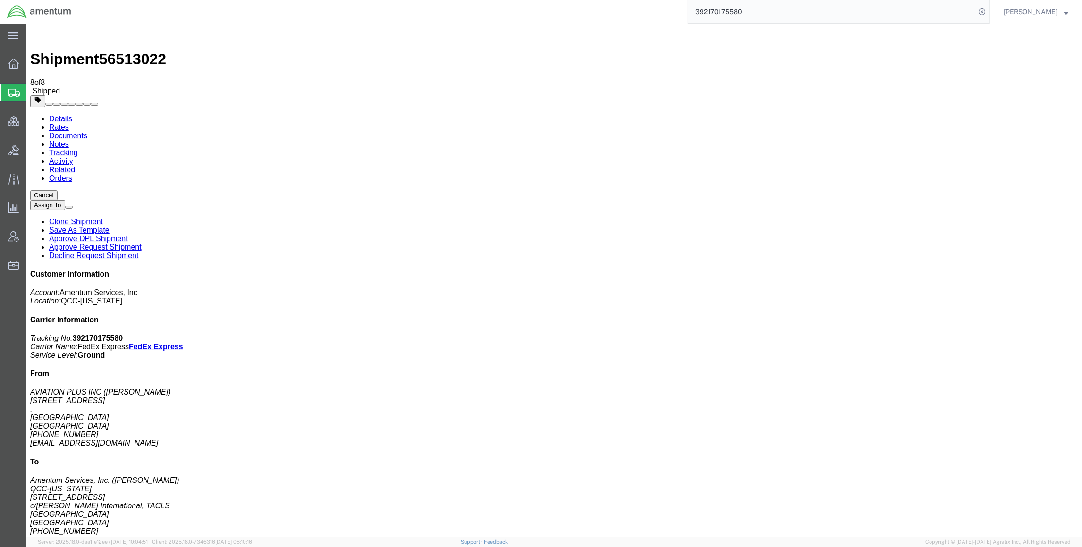
click button "button"
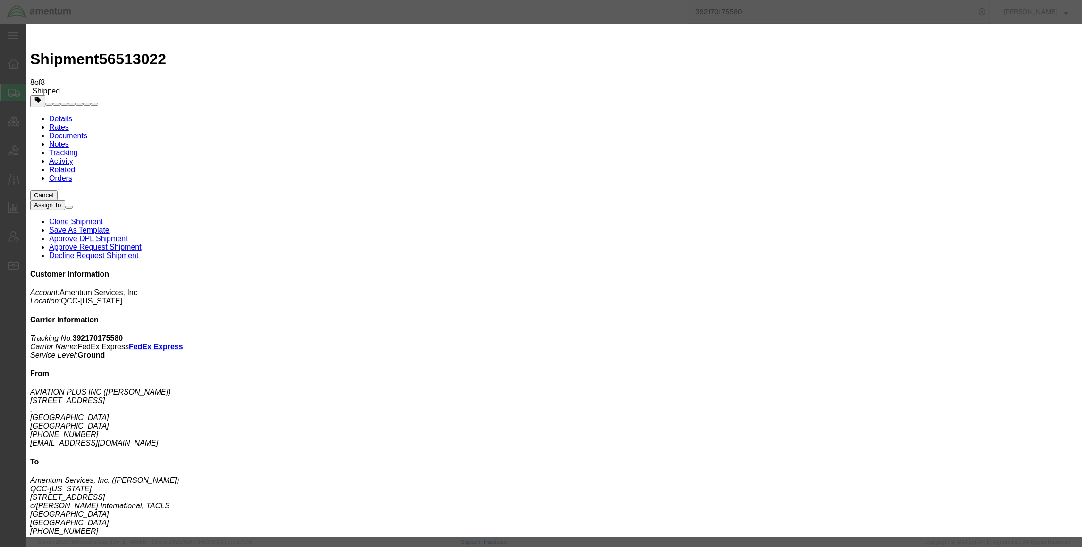
click button "Add another reference"
click select "Select Account Type Activity ID Airline Appointment Number ASN Batch Request # …"
select select "CLAIM"
click select "Select Account Type Activity ID Airline Appointment Number ASN Batch Request # …"
click input "text"
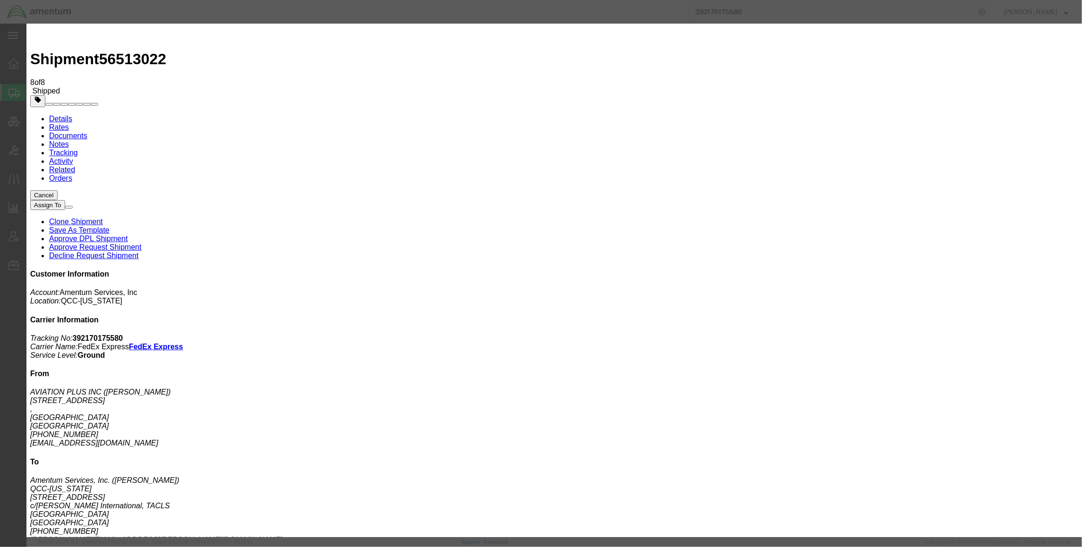
paste input "C-203706612"
type input "C-203706612"
click button "Save"
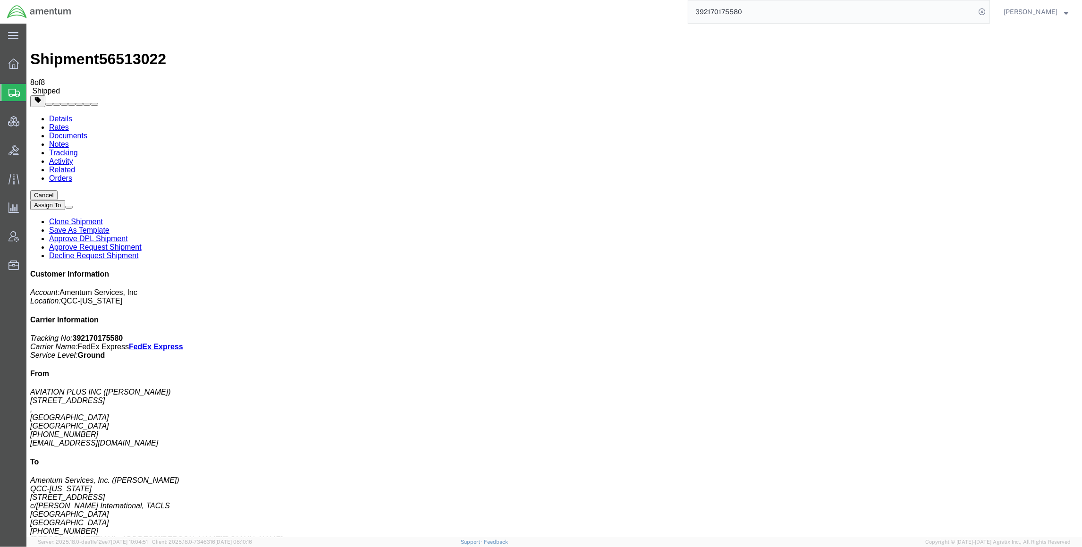
drag, startPoint x: 112, startPoint y: 36, endPoint x: 117, endPoint y: 35, distance: 4.7
click link "Documents"
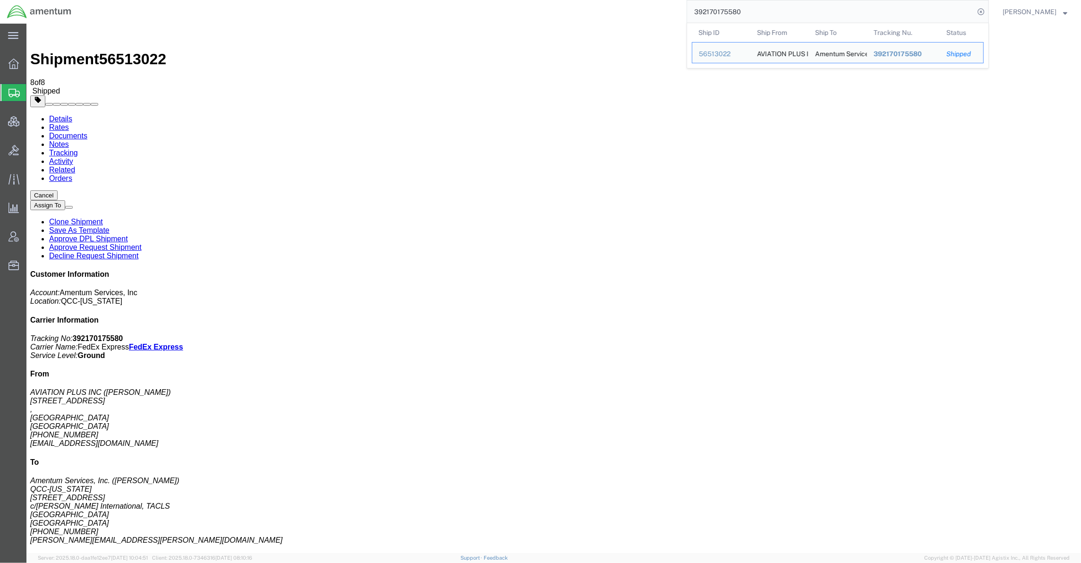
drag, startPoint x: 747, startPoint y: 13, endPoint x: 483, endPoint y: 2, distance: 264.7
click at [483, 2] on div "392170175580 Ship ID Ship From Ship To Tracking Nu. Status Ship ID 56513022 Shi…" at bounding box center [533, 12] width 911 height 24
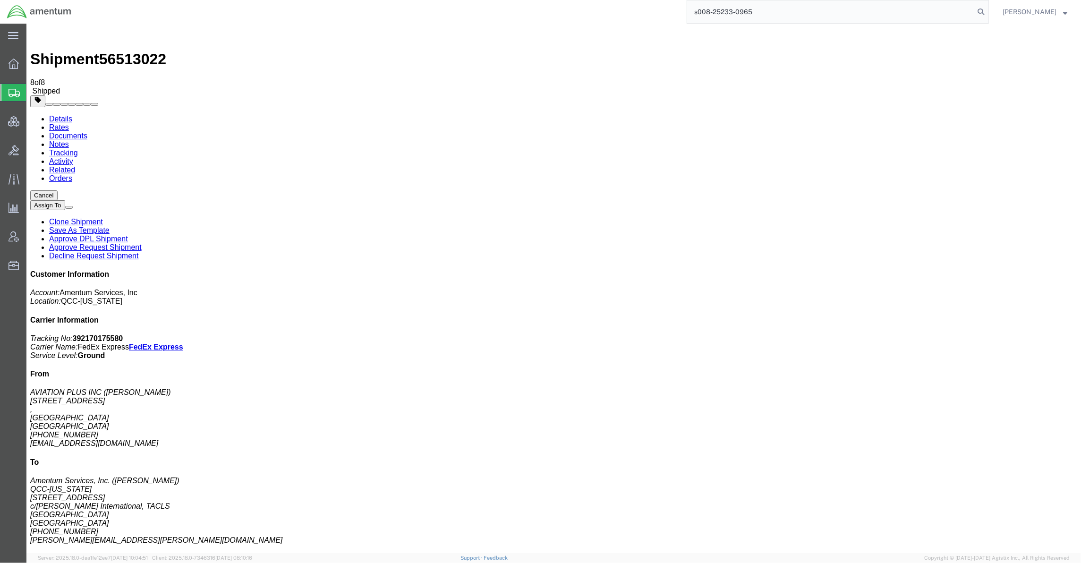
type input "s008-25233-0965"
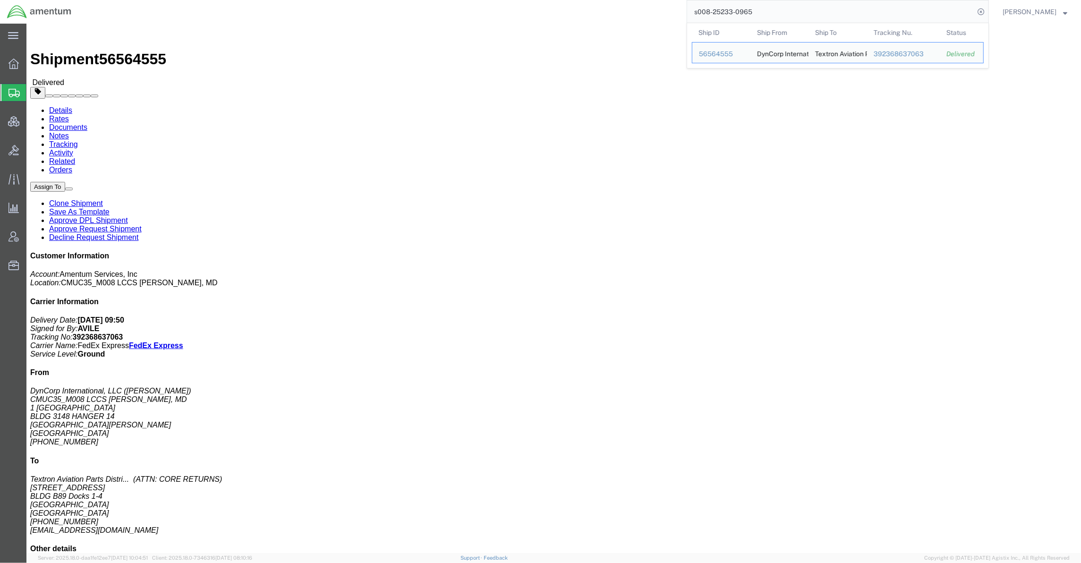
drag, startPoint x: 750, startPoint y: 14, endPoint x: 649, endPoint y: 11, distance: 101.6
click at [649, 11] on div "s008-25233-0965 Ship ID Ship From Ship To Tracking Nu. Status Ship ID 56564555 …" at bounding box center [533, 12] width 911 height 24
drag, startPoint x: 412, startPoint y: 199, endPoint x: 334, endPoint y: 135, distance: 101.0
click div "Leg 1 - Small Parcel"
click link "Activity"
